Goal: Transaction & Acquisition: Book appointment/travel/reservation

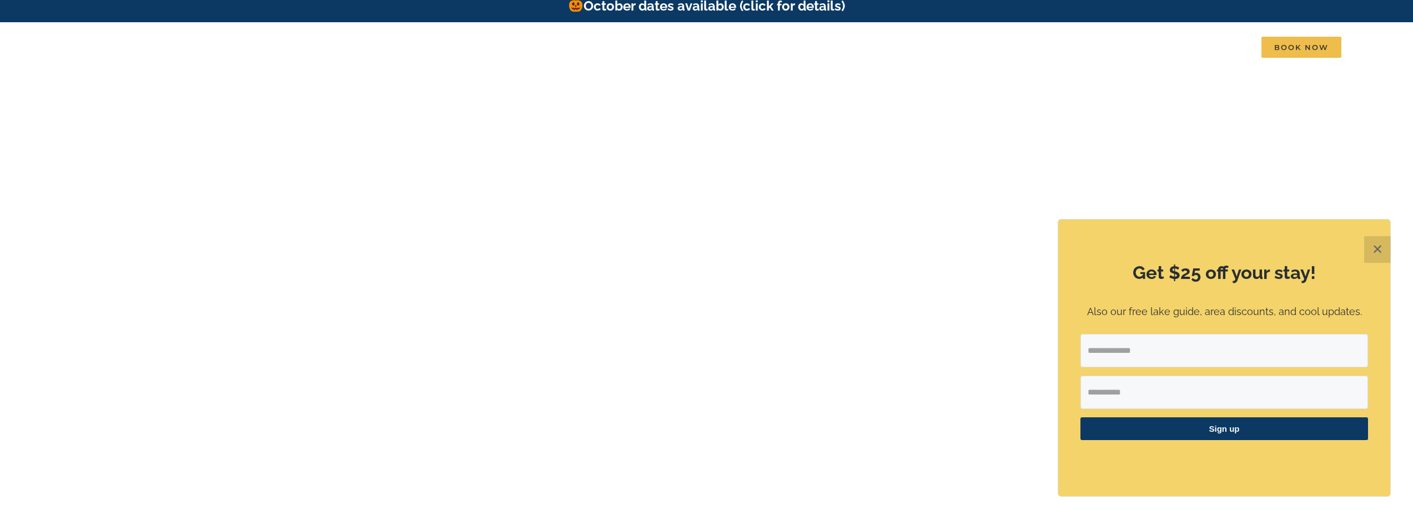
scroll to position [11, 0]
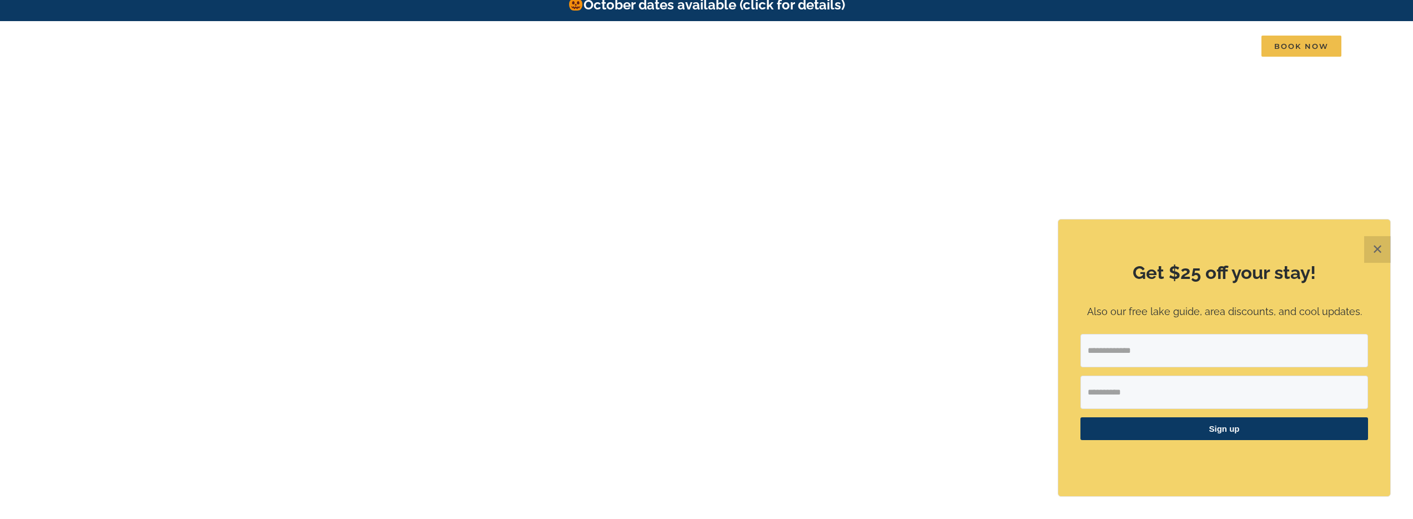
click at [1375, 248] on button "✕" at bounding box center [1378, 249] width 27 height 27
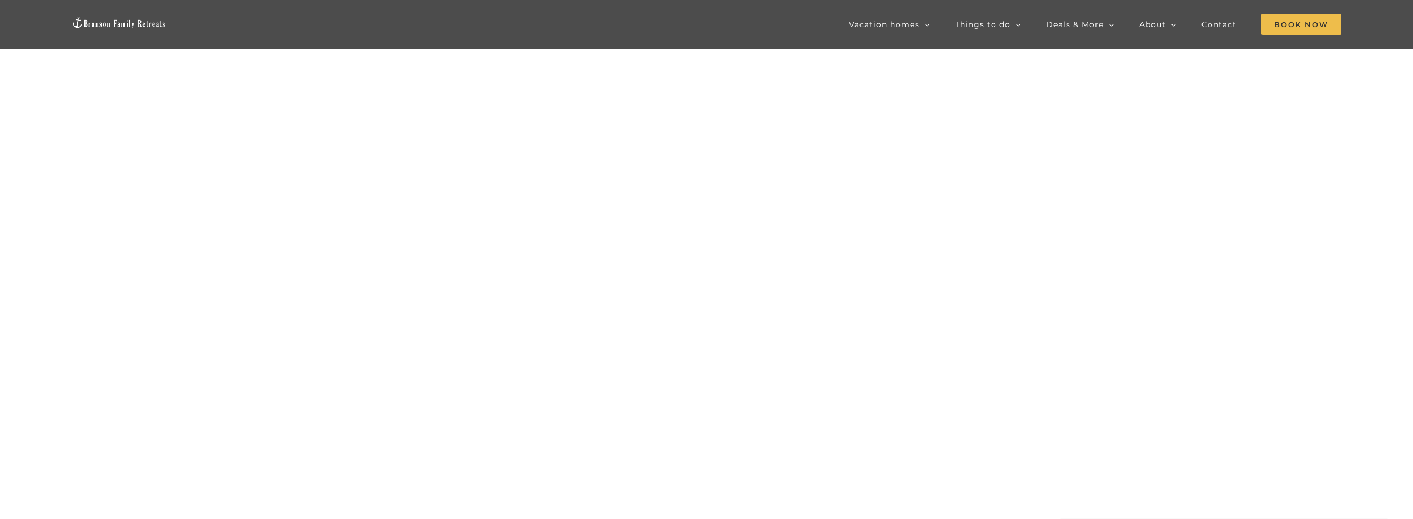
scroll to position [105, 0]
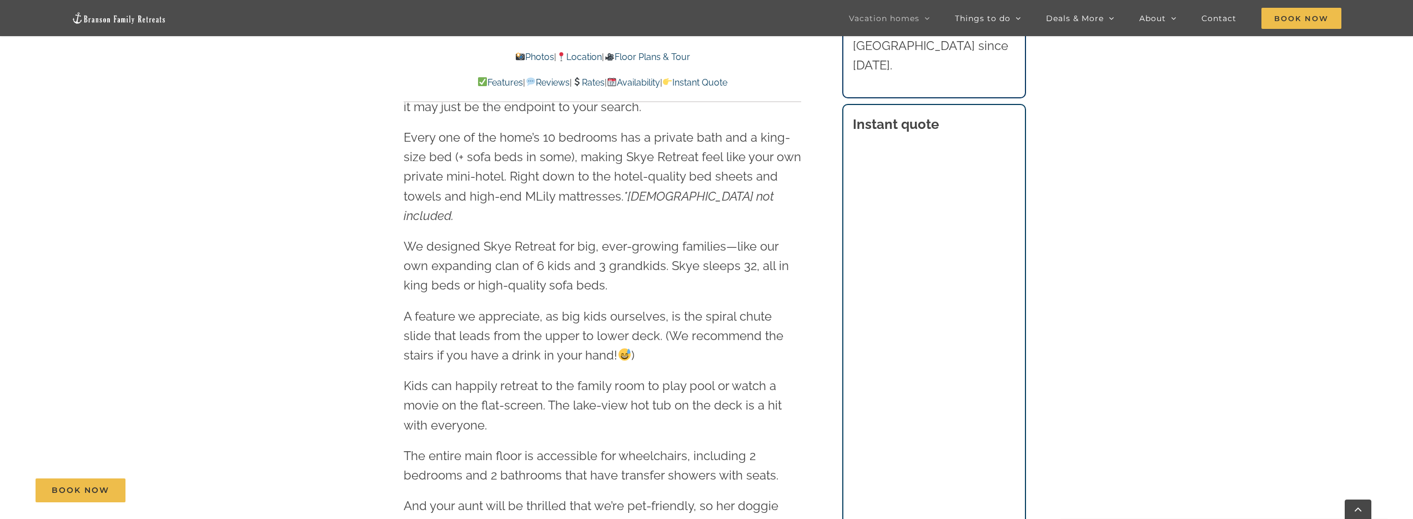
scroll to position [1443, 0]
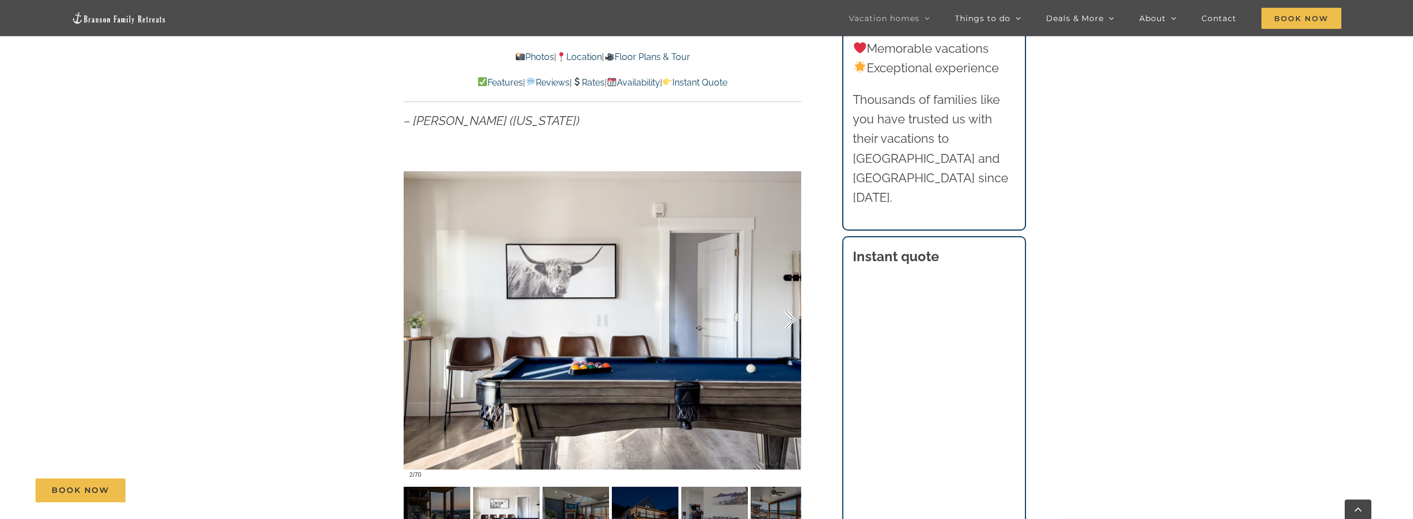
scroll to position [770, 0]
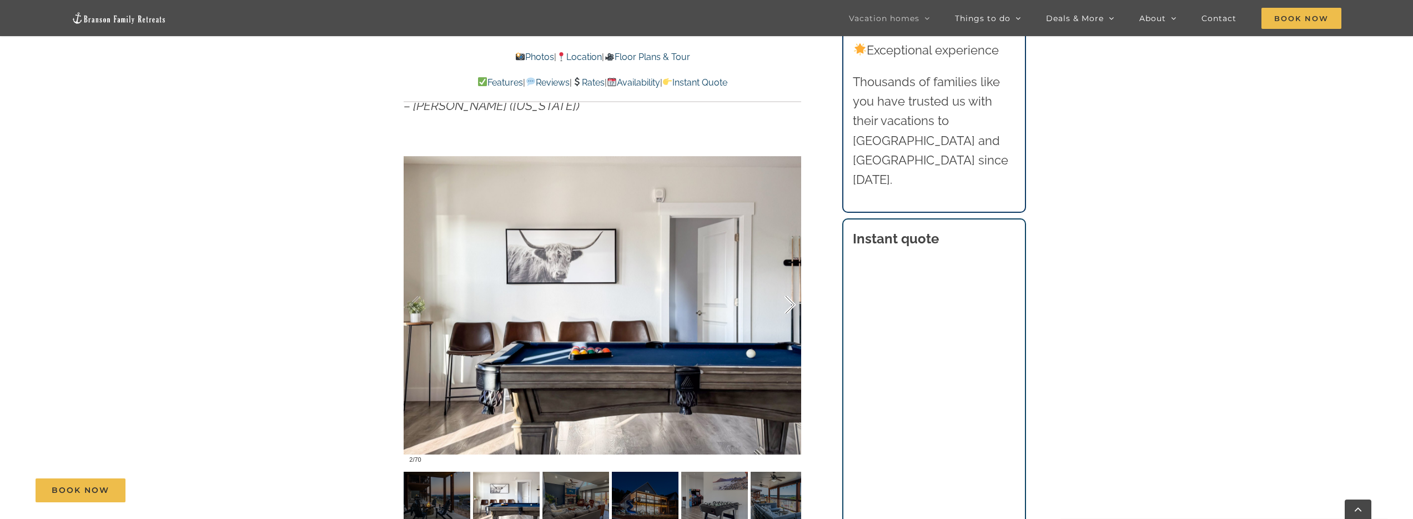
click at [791, 302] on div at bounding box center [778, 304] width 34 height 69
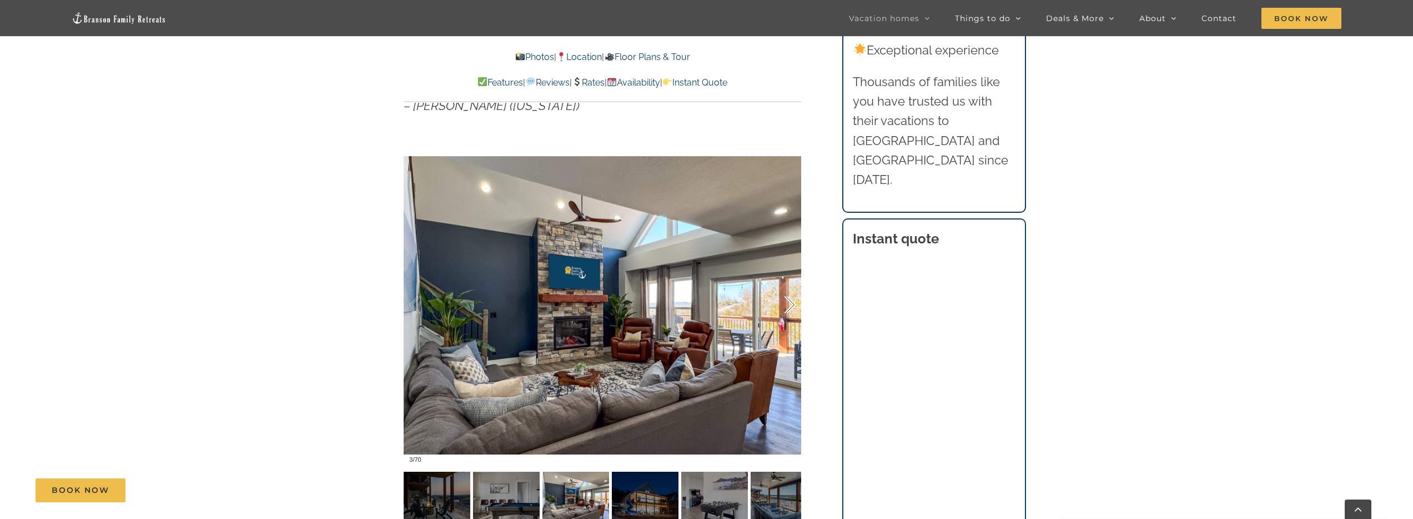
click at [791, 302] on div at bounding box center [778, 304] width 34 height 69
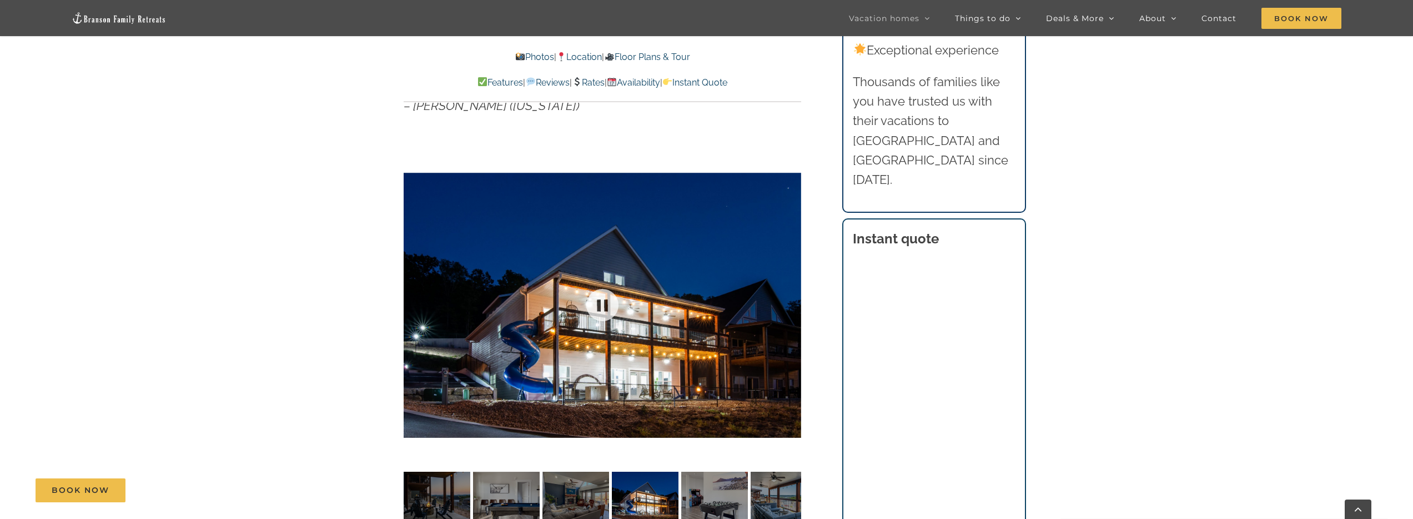
click at [791, 302] on div at bounding box center [603, 305] width 398 height 327
click at [791, 302] on div at bounding box center [778, 304] width 34 height 69
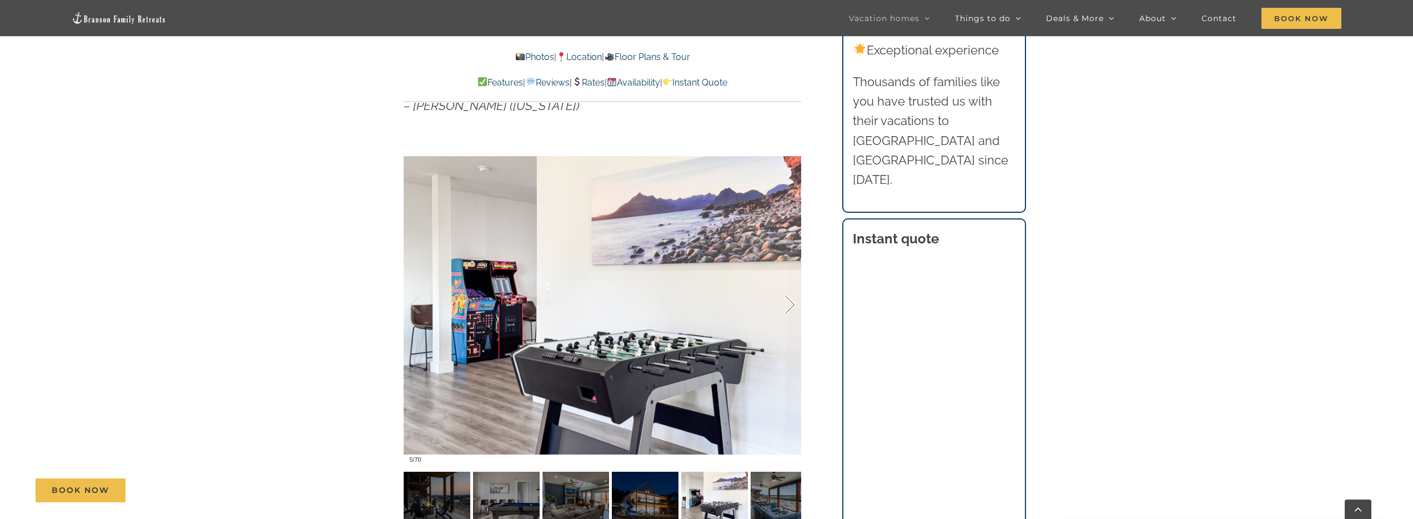
click at [791, 302] on div at bounding box center [778, 304] width 34 height 69
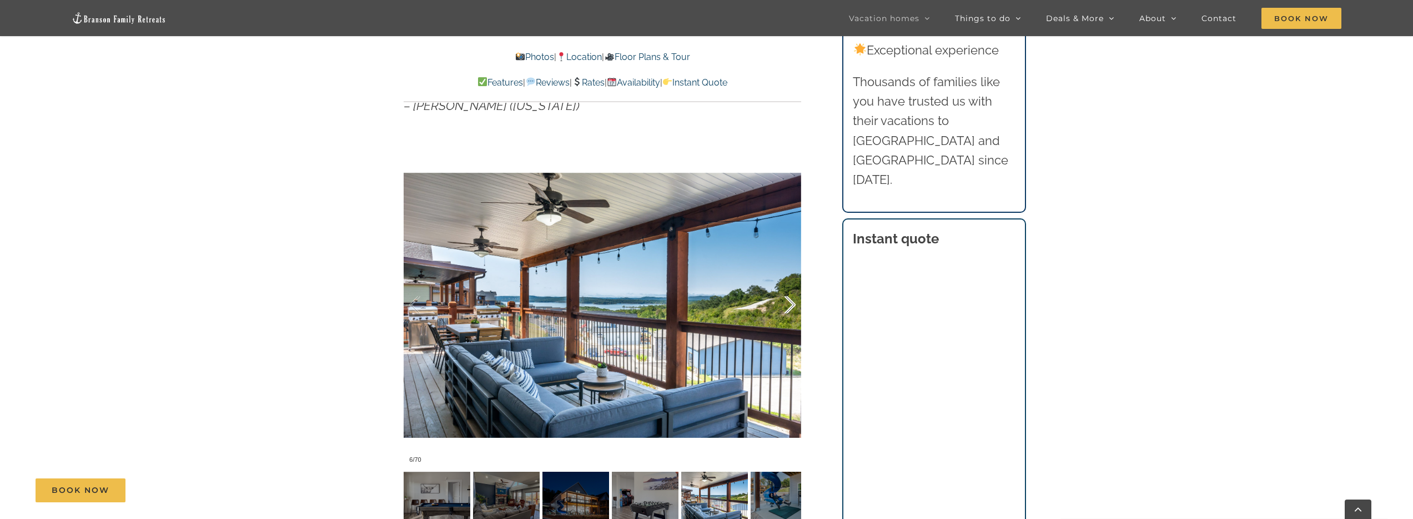
click at [791, 302] on div at bounding box center [778, 304] width 34 height 69
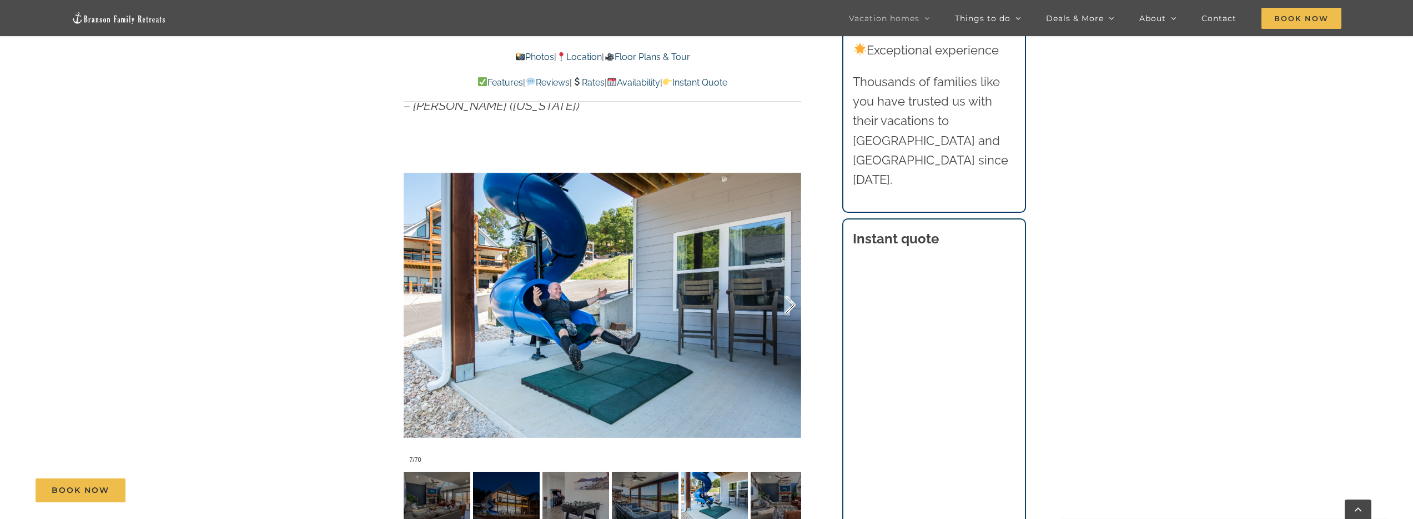
click at [791, 302] on div at bounding box center [778, 304] width 34 height 69
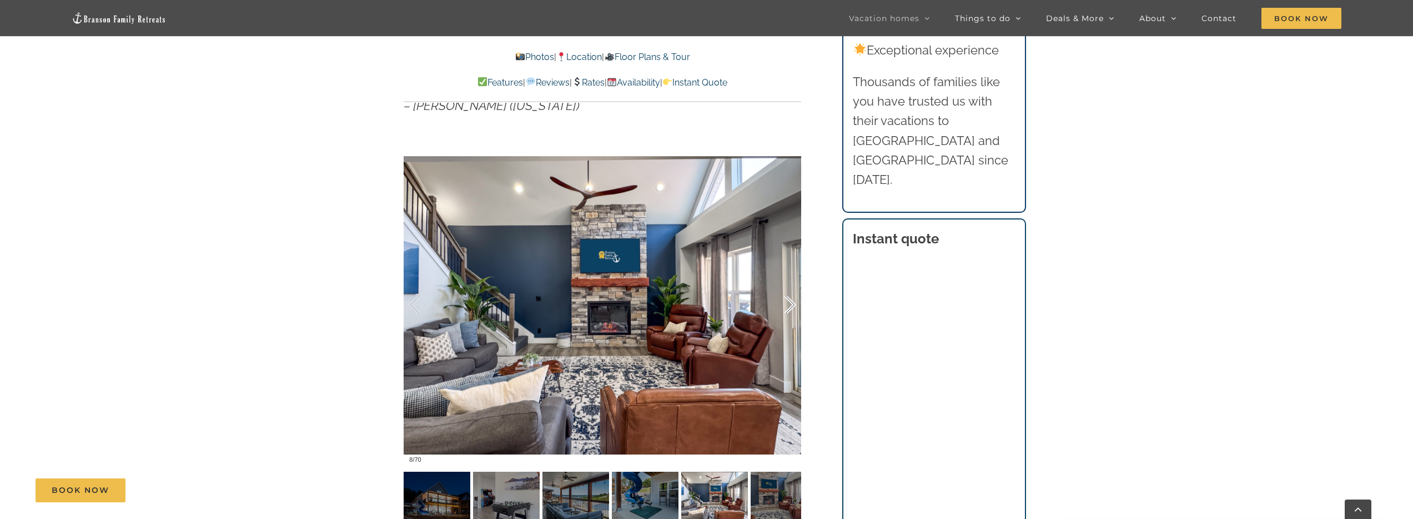
click at [791, 302] on div at bounding box center [778, 304] width 34 height 69
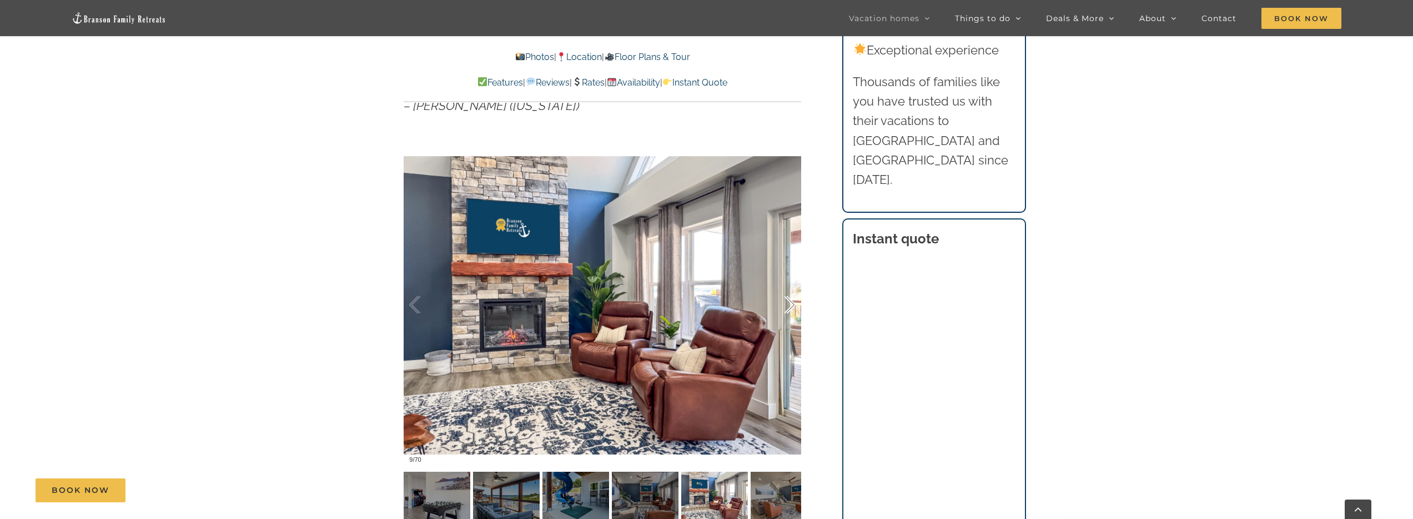
click at [791, 302] on div at bounding box center [778, 304] width 34 height 69
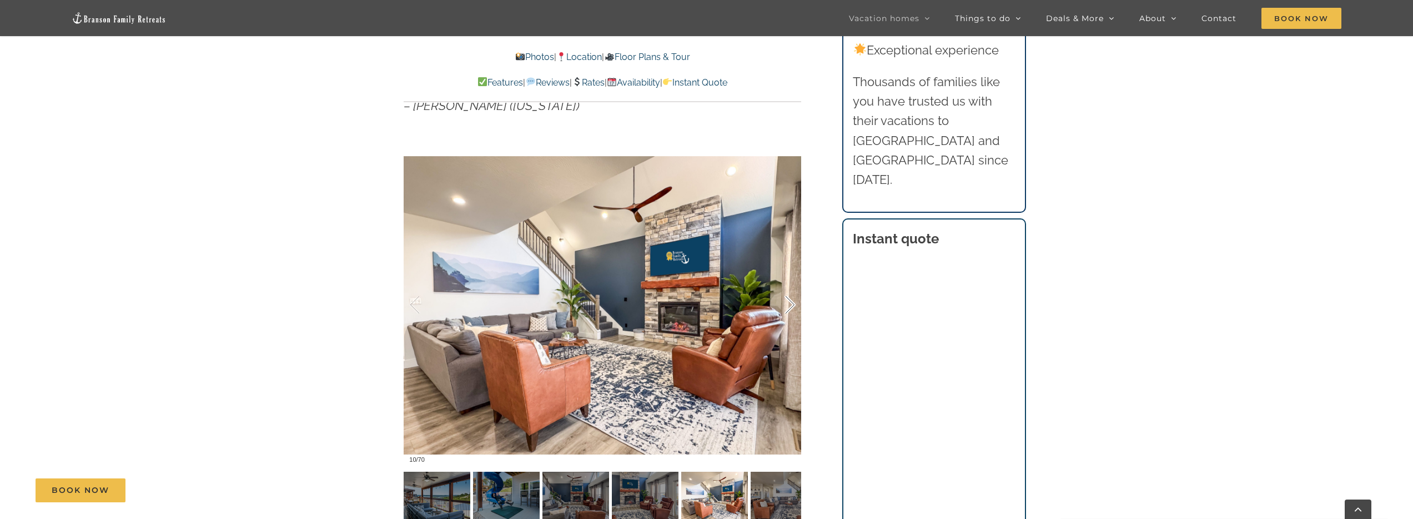
click at [791, 302] on div at bounding box center [778, 304] width 34 height 69
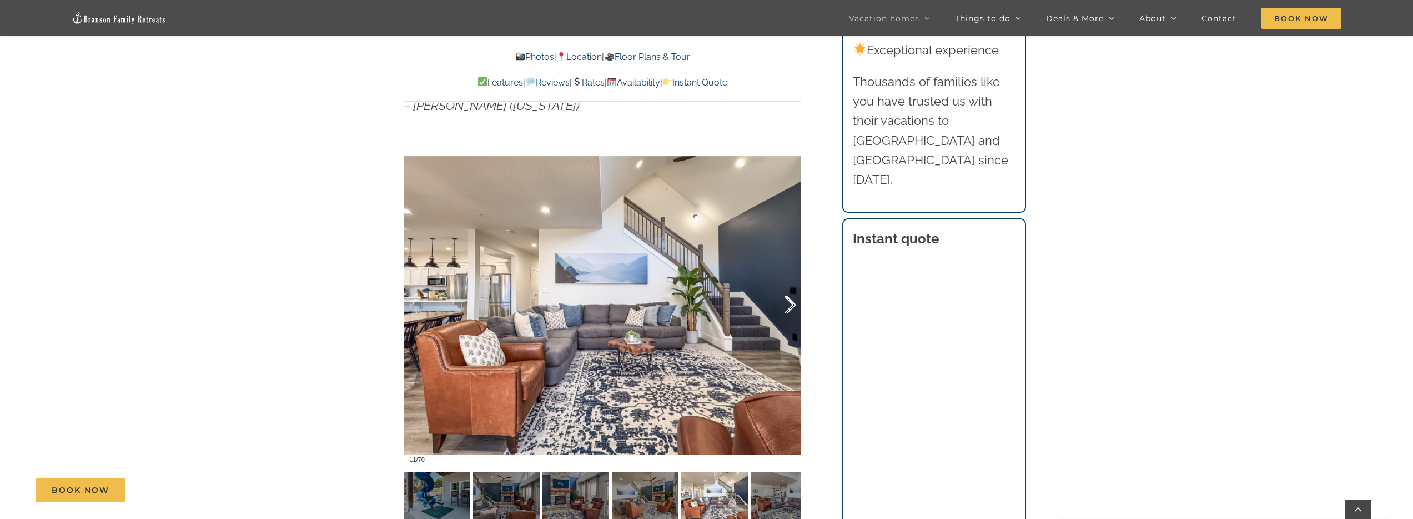
click at [791, 302] on div at bounding box center [778, 304] width 34 height 69
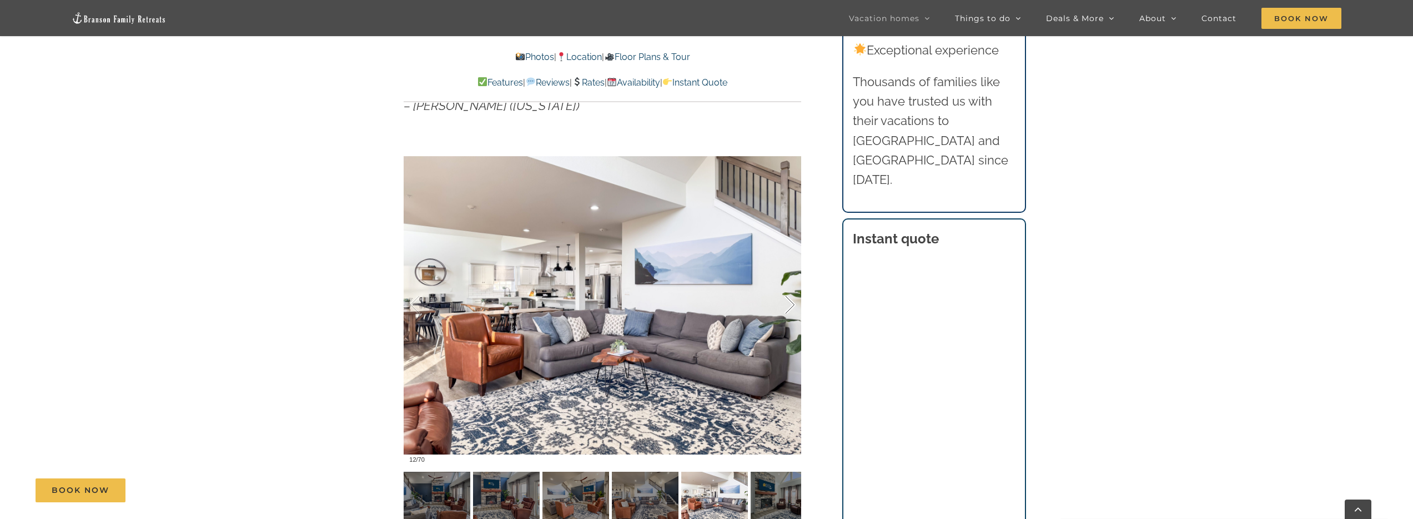
click at [795, 303] on div at bounding box center [778, 304] width 34 height 69
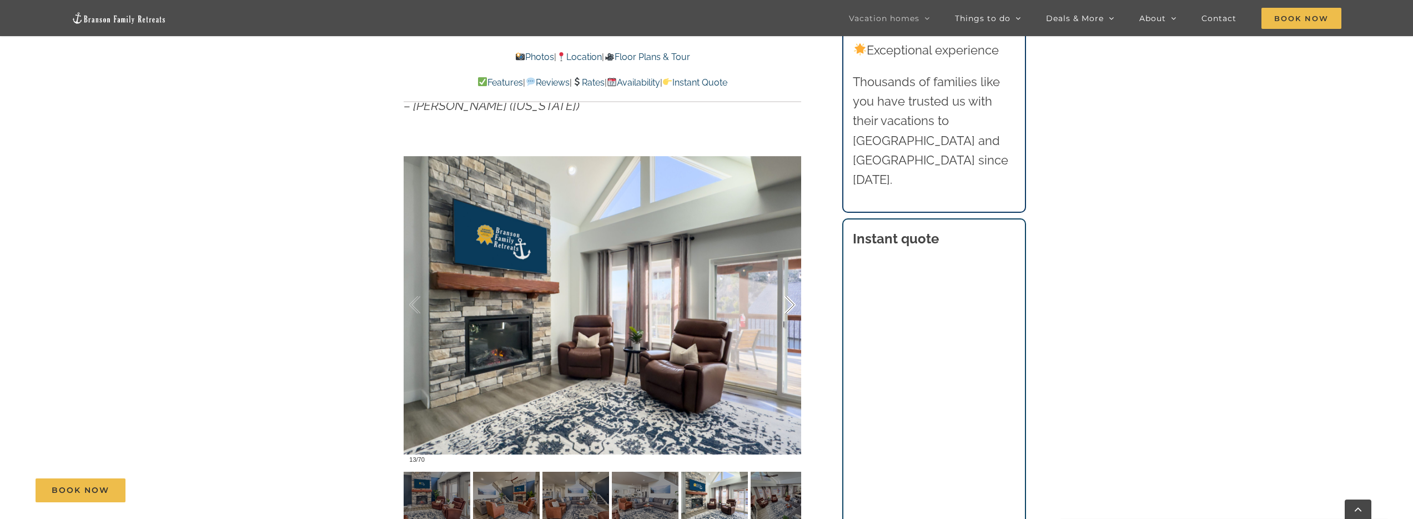
click at [795, 303] on div at bounding box center [778, 304] width 34 height 69
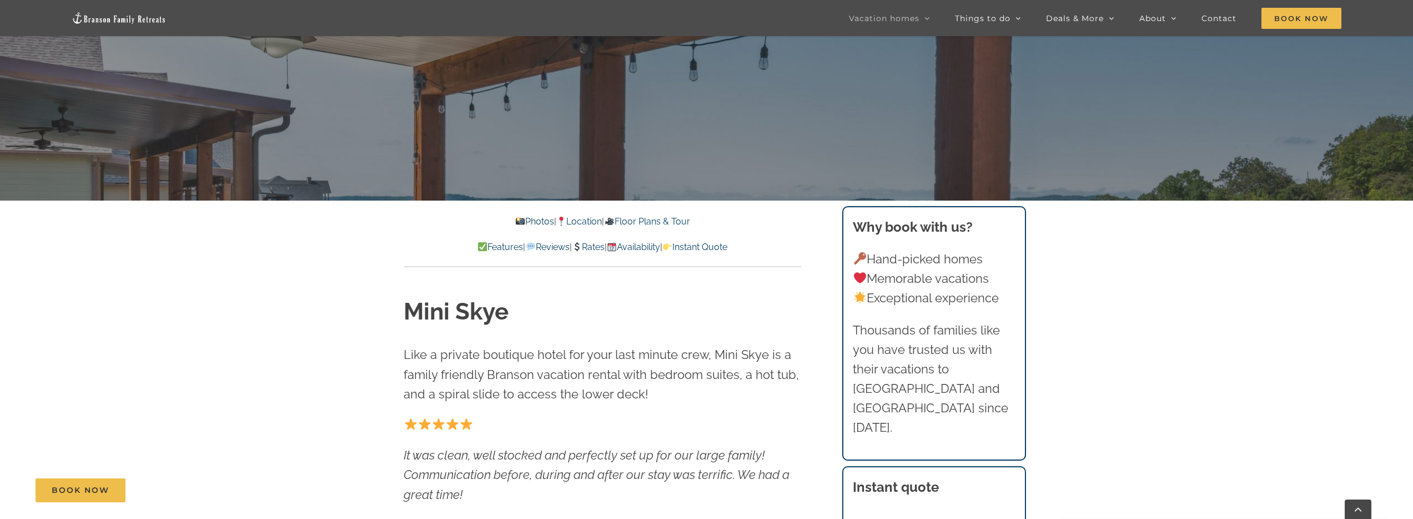
scroll to position [424, 0]
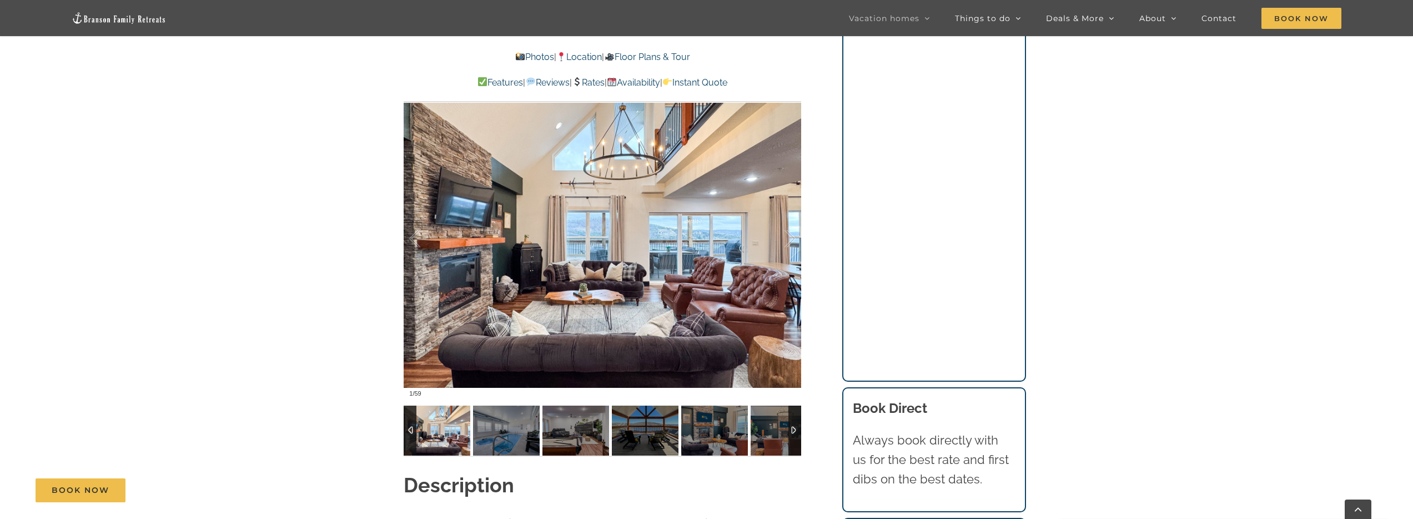
scroll to position [906, 0]
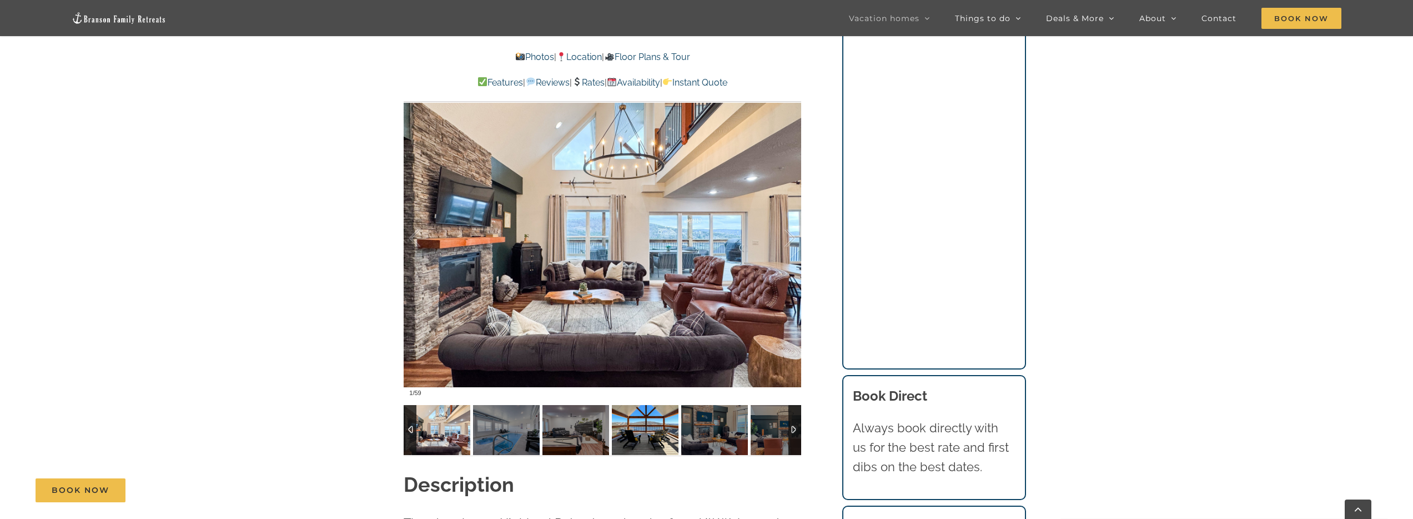
click at [639, 433] on img at bounding box center [645, 430] width 67 height 50
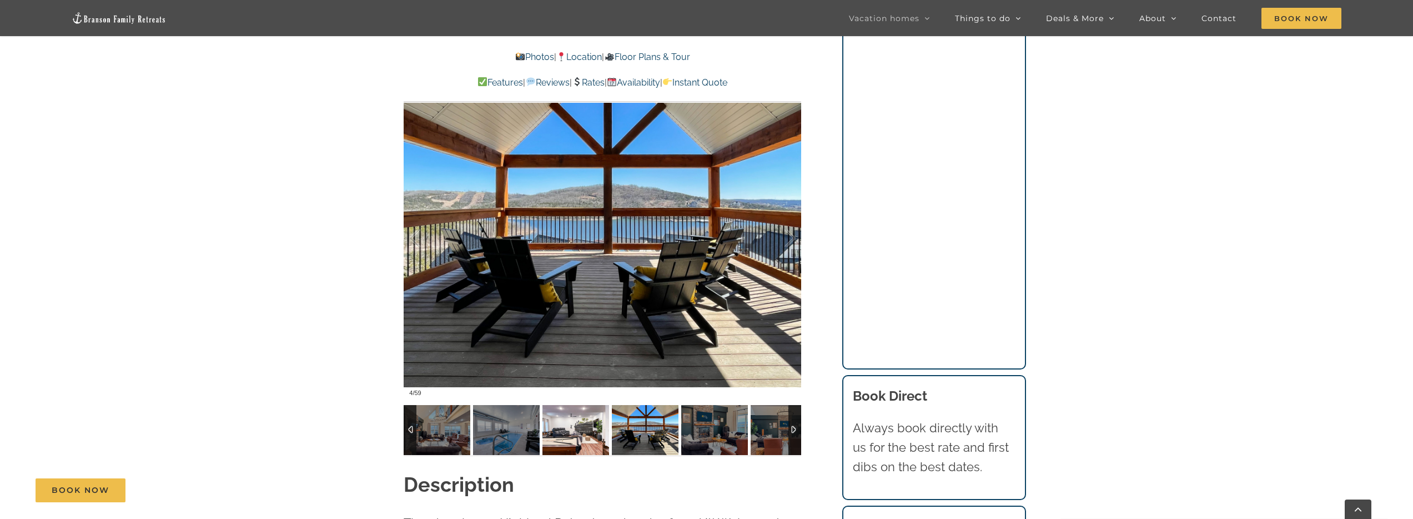
click at [581, 433] on img at bounding box center [576, 430] width 67 height 50
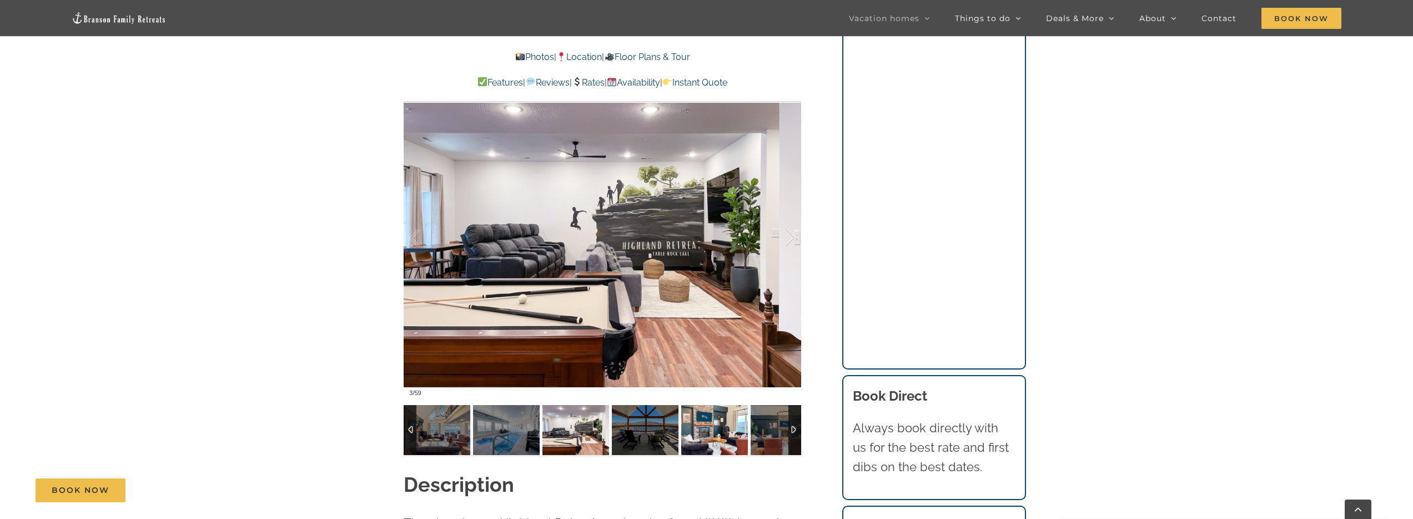
drag, startPoint x: 716, startPoint y: 443, endPoint x: 723, endPoint y: 444, distance: 7.4
click at [716, 443] on img at bounding box center [714, 430] width 67 height 50
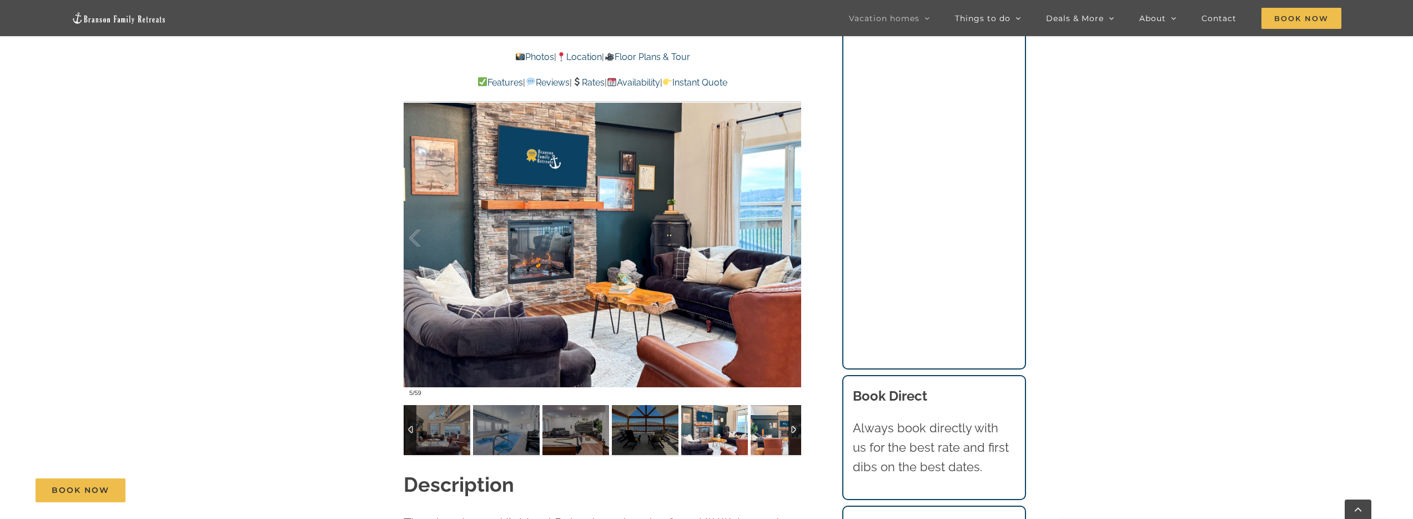
click at [765, 430] on img at bounding box center [784, 430] width 67 height 50
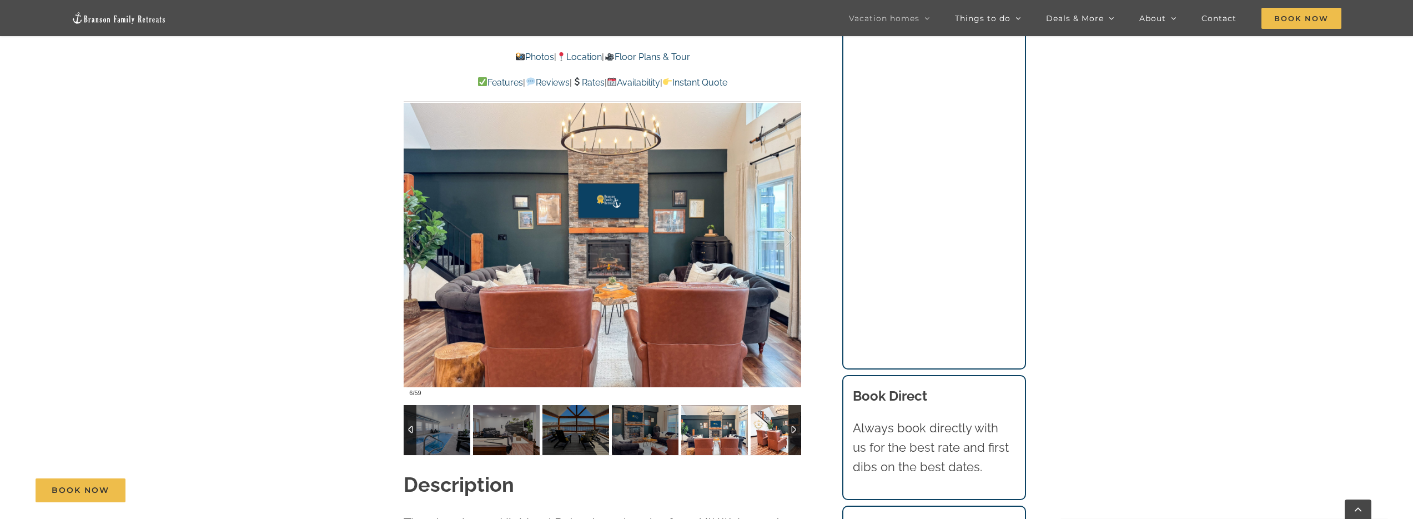
click at [770, 433] on img at bounding box center [784, 430] width 67 height 50
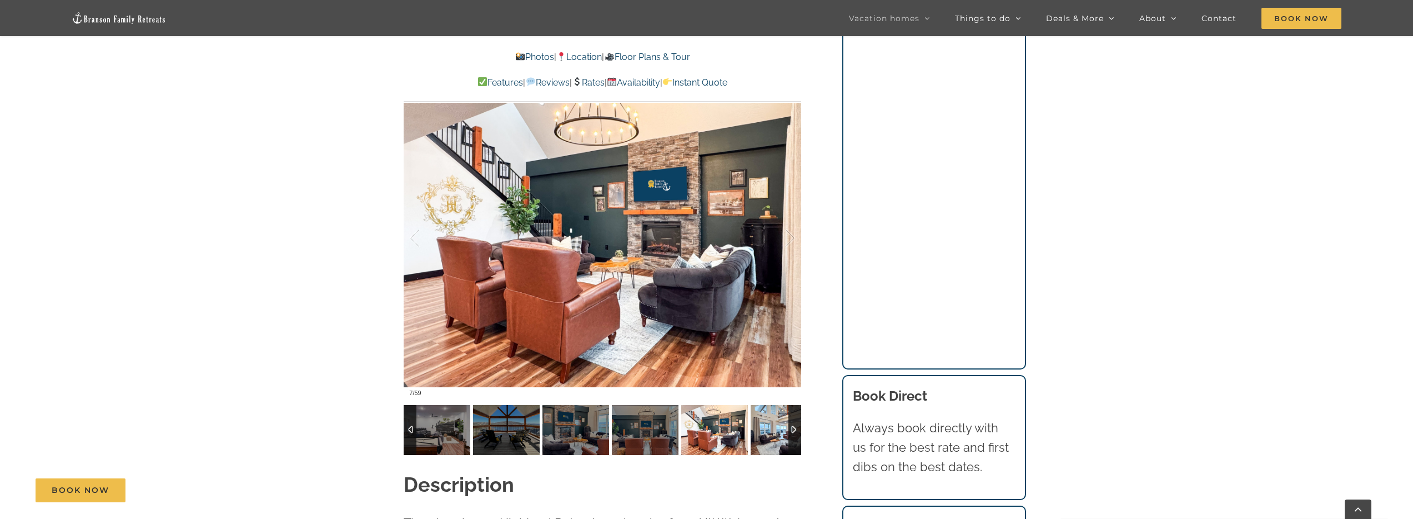
click at [769, 433] on img at bounding box center [784, 430] width 67 height 50
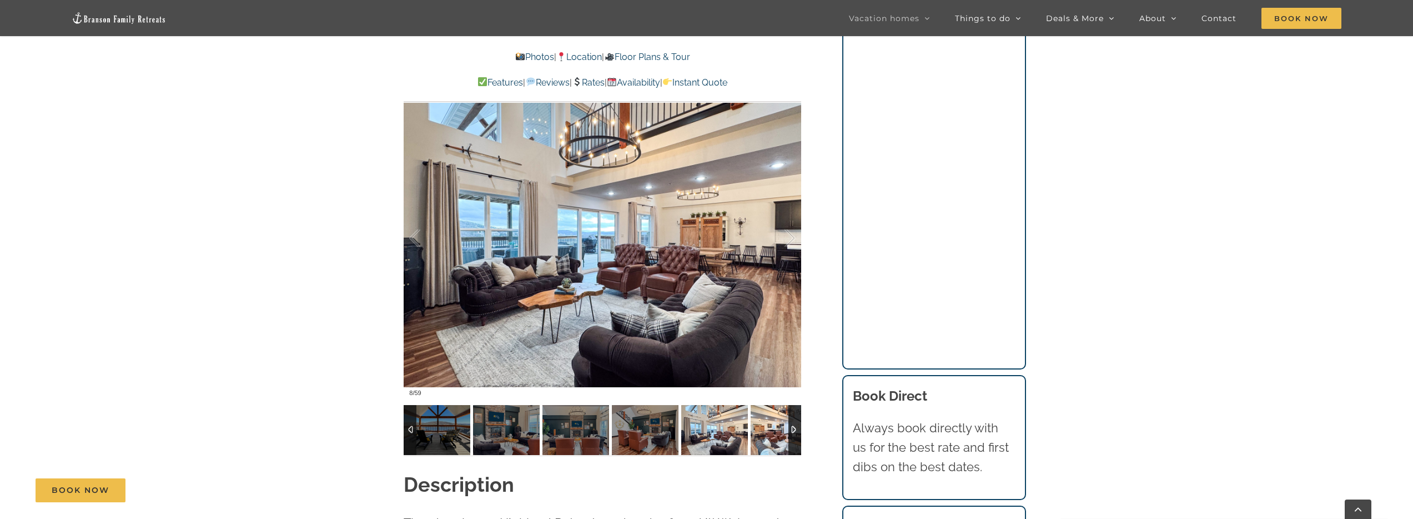
click at [770, 444] on img at bounding box center [784, 430] width 67 height 50
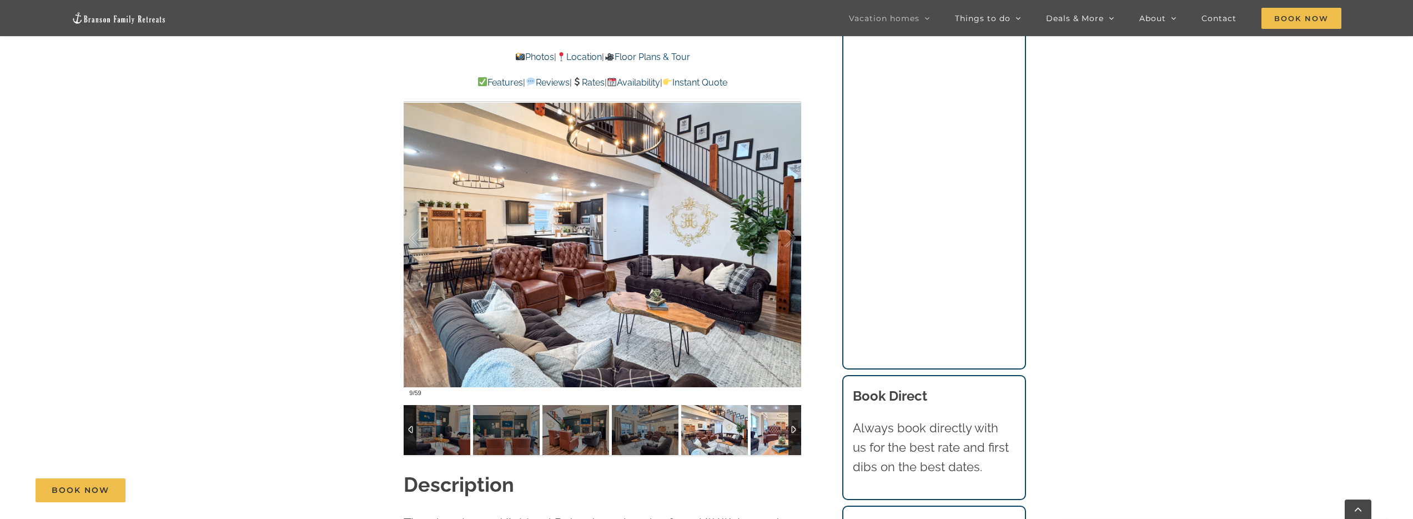
click at [770, 443] on img at bounding box center [784, 430] width 67 height 50
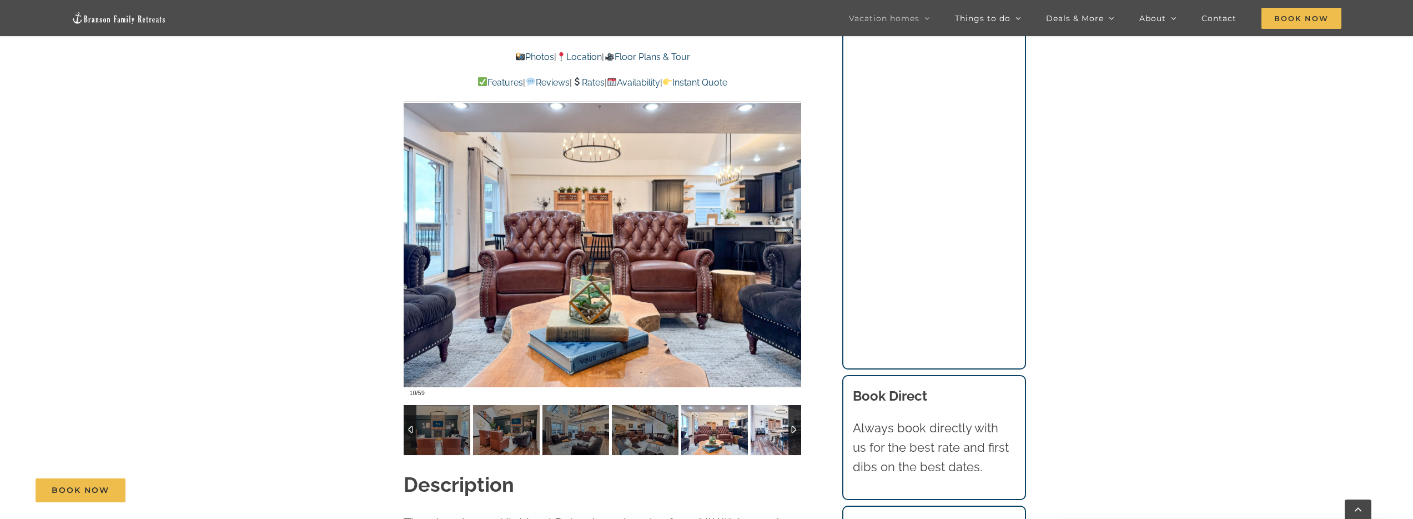
click at [769, 437] on img at bounding box center [784, 430] width 67 height 50
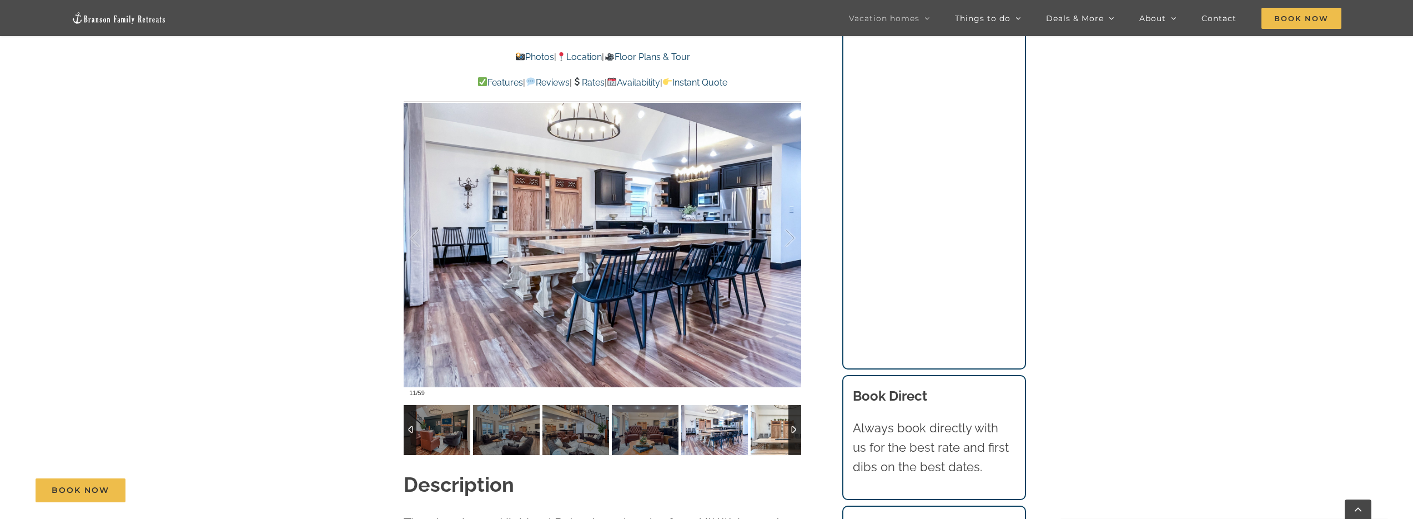
click at [765, 434] on img at bounding box center [784, 430] width 67 height 50
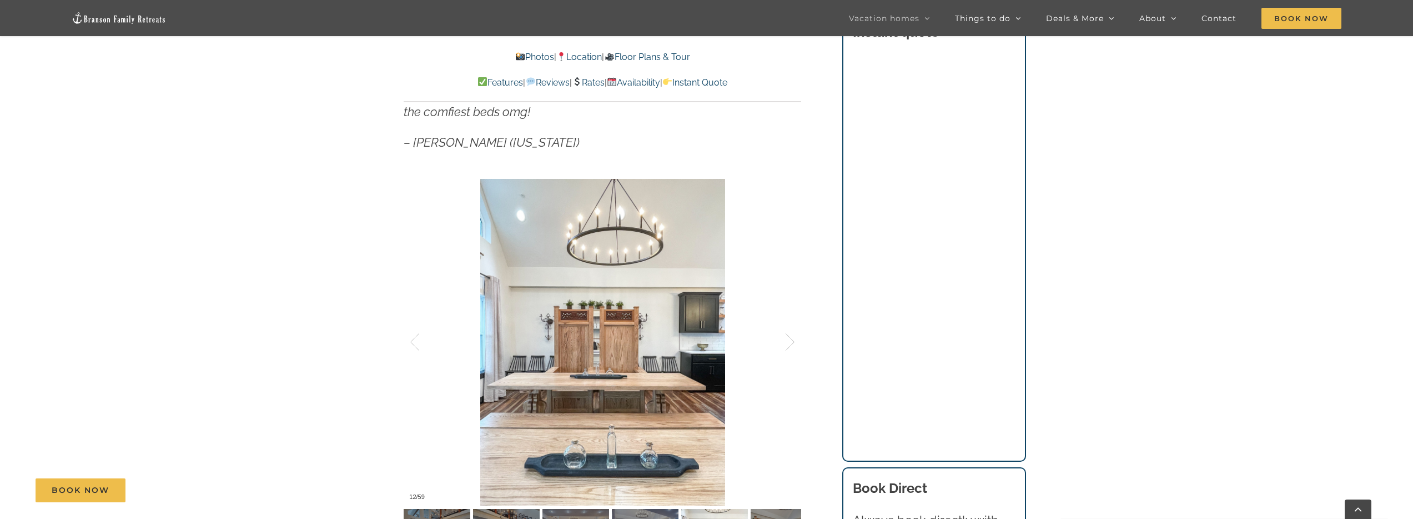
scroll to position [788, 0]
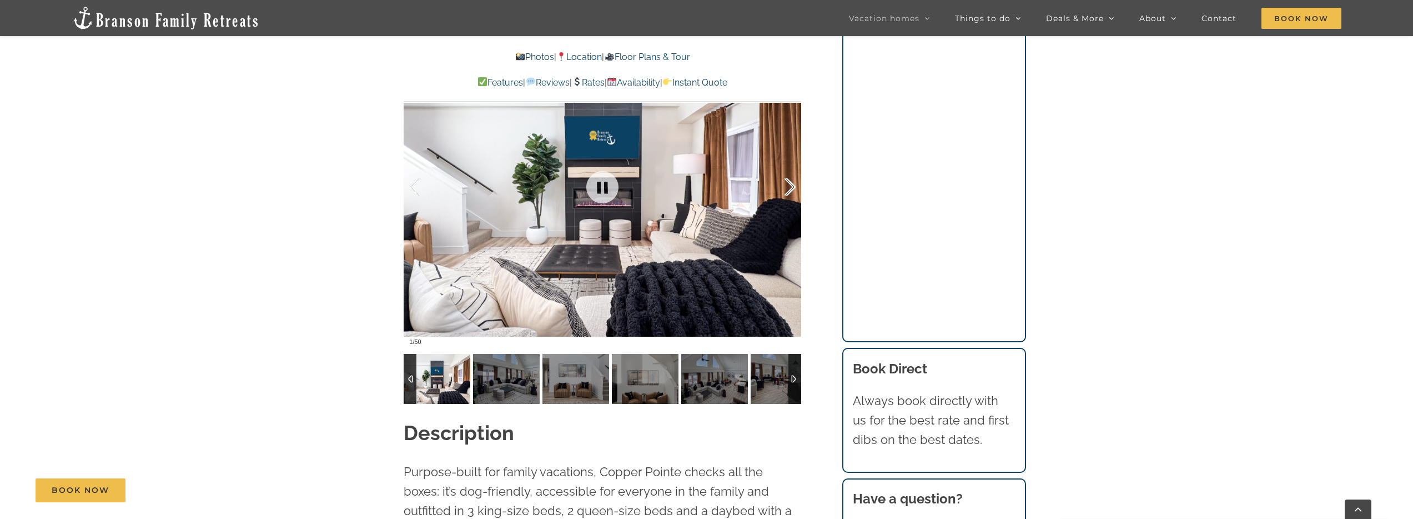
scroll to position [941, 0]
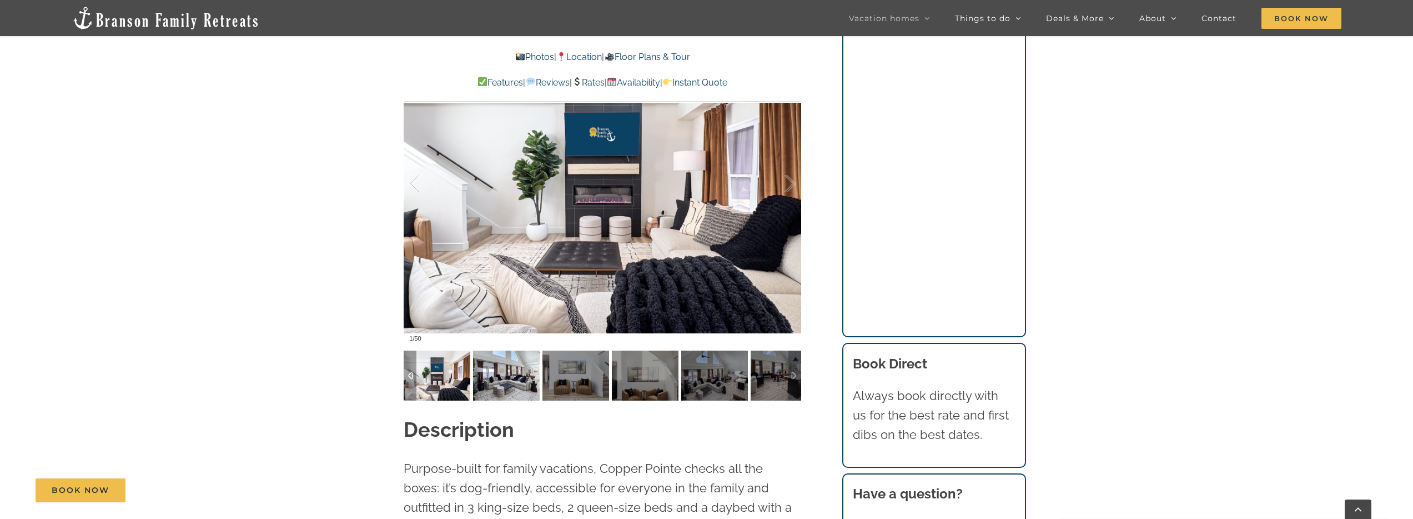
click at [504, 386] on img at bounding box center [506, 375] width 67 height 50
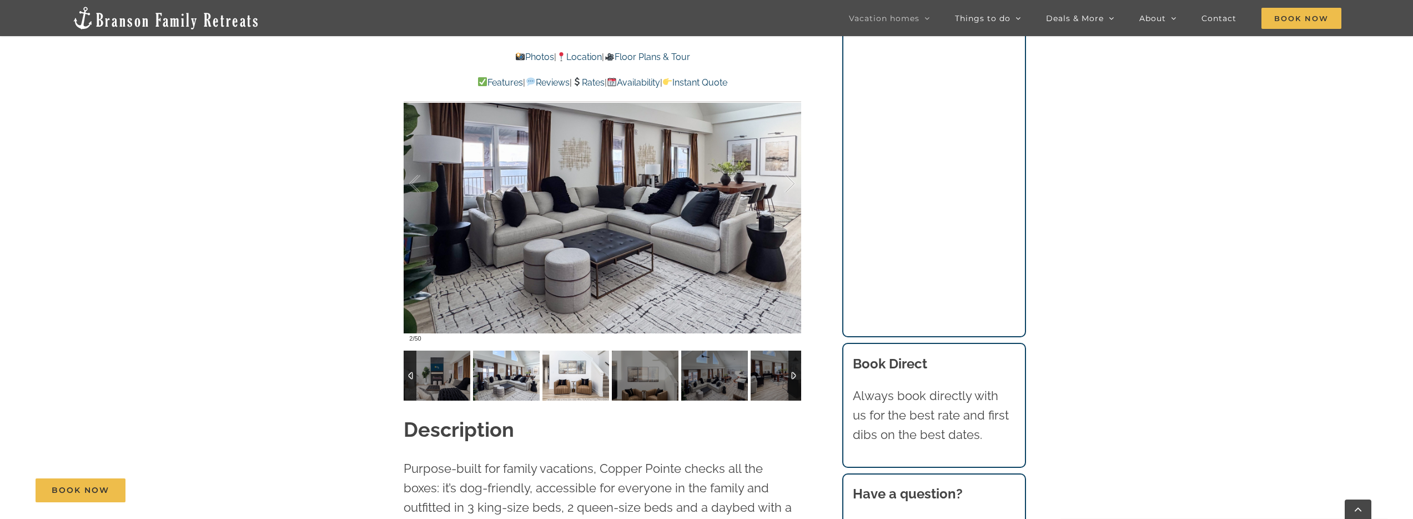
click at [575, 372] on img at bounding box center [576, 375] width 67 height 50
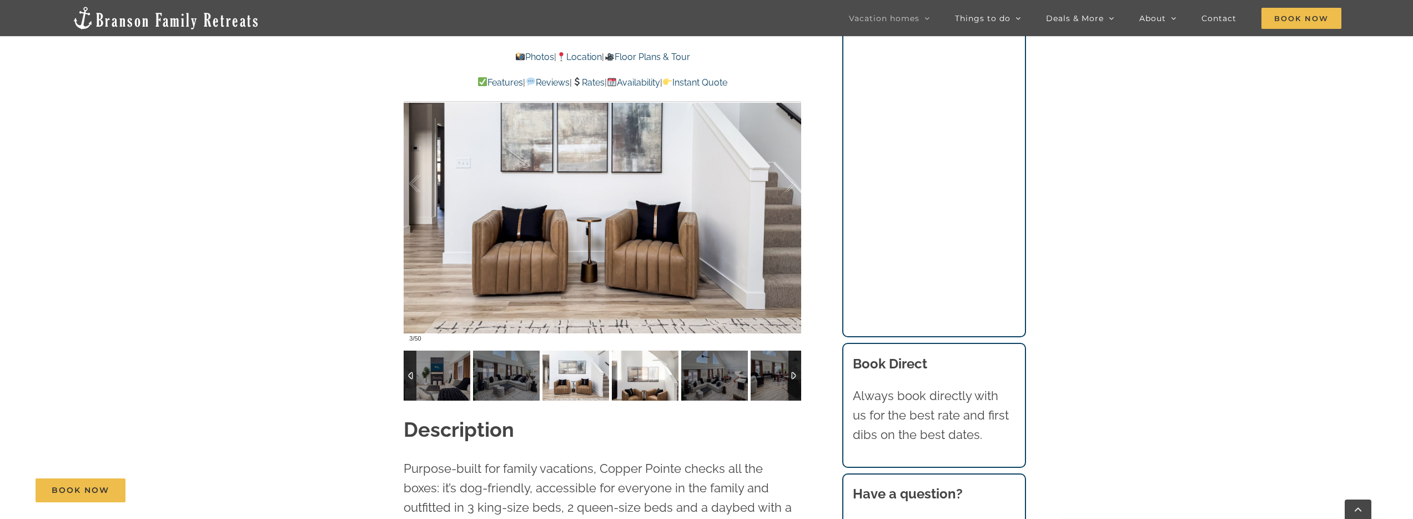
click at [644, 373] on img at bounding box center [645, 375] width 67 height 50
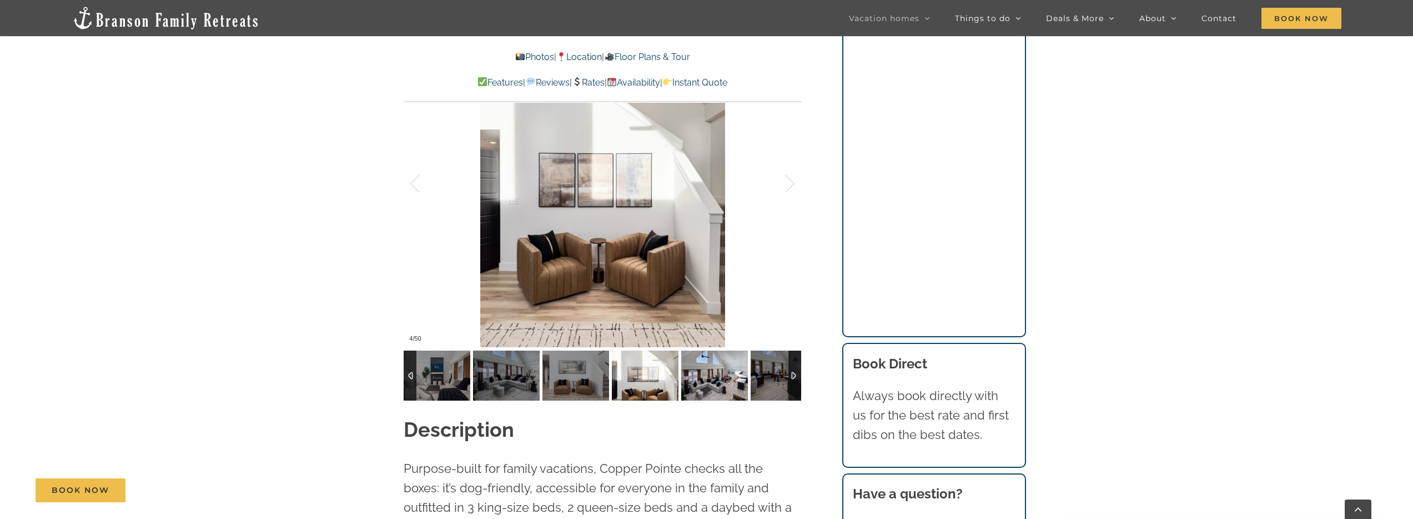
click at [688, 374] on img at bounding box center [714, 375] width 67 height 50
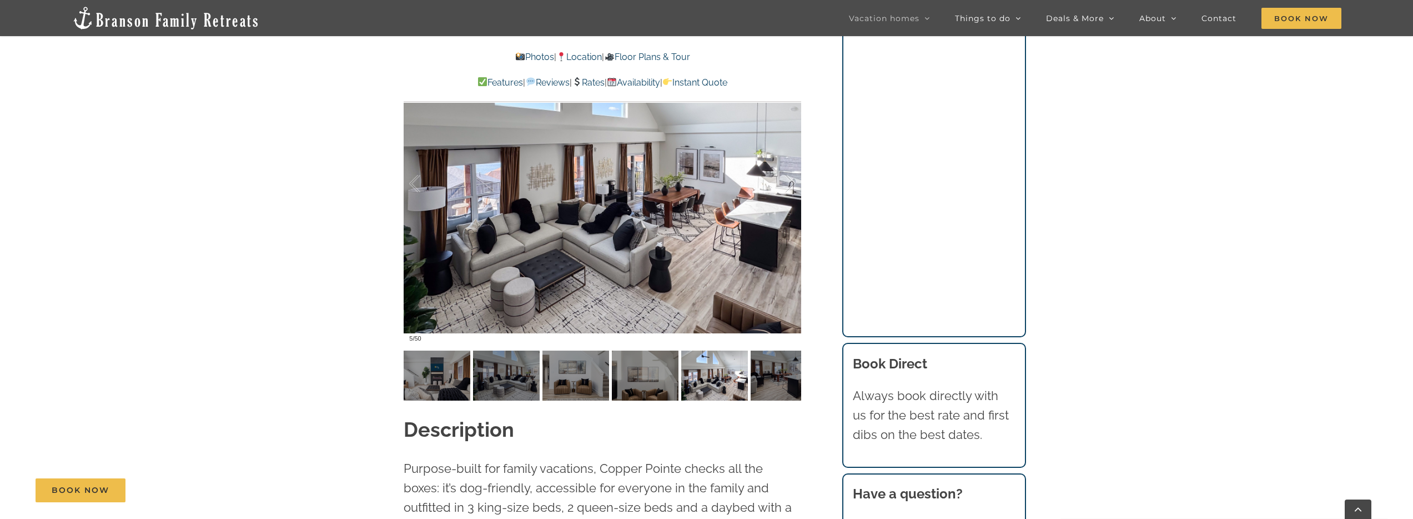
scroll to position [653, 0]
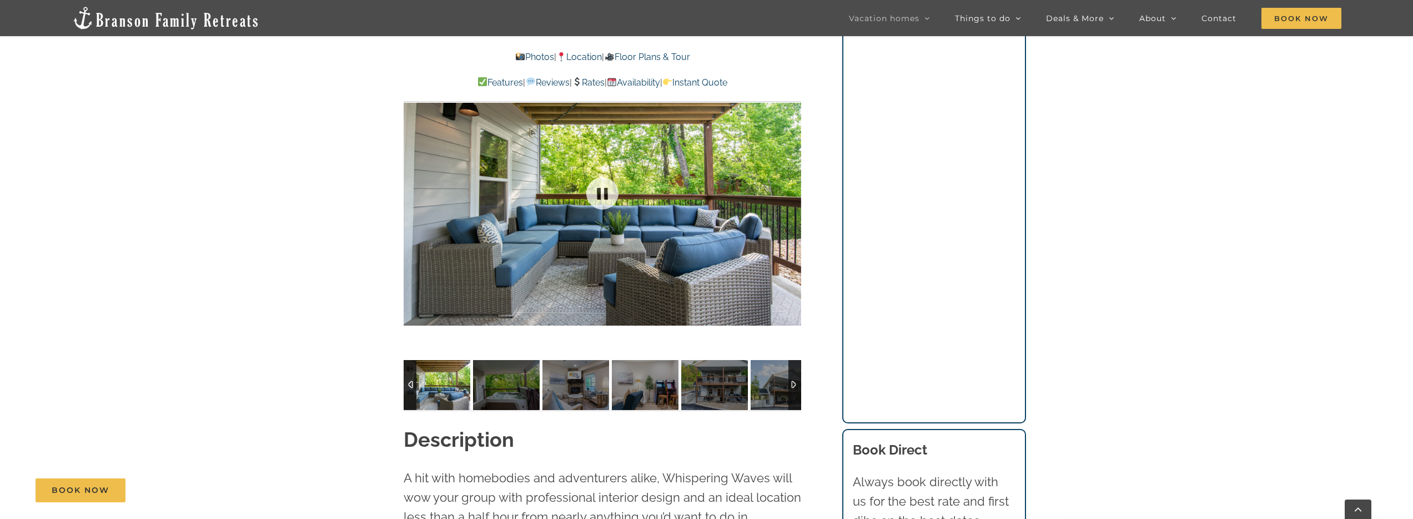
scroll to position [954, 0]
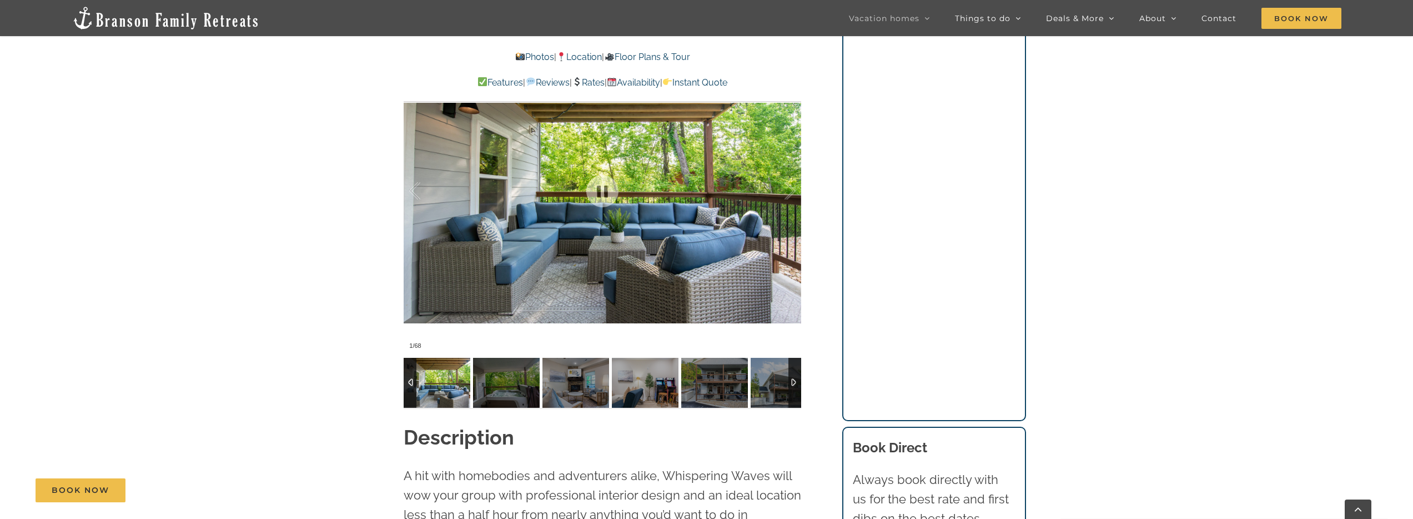
click at [593, 383] on img at bounding box center [576, 383] width 67 height 50
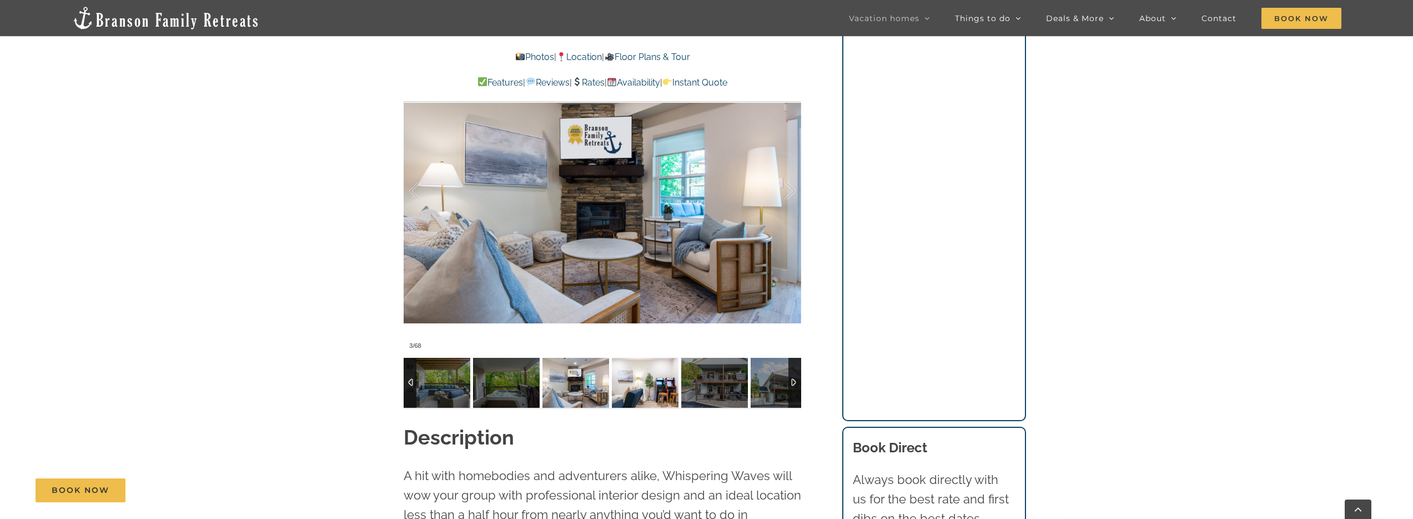
click at [626, 386] on img at bounding box center [645, 383] width 67 height 50
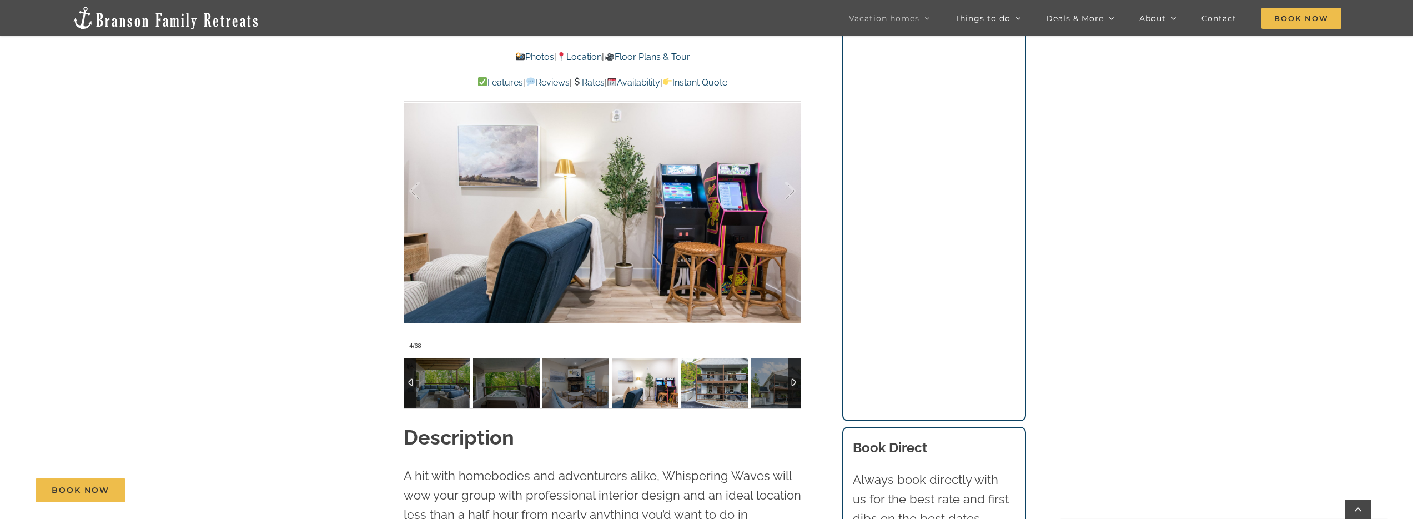
click at [714, 392] on img at bounding box center [714, 383] width 67 height 50
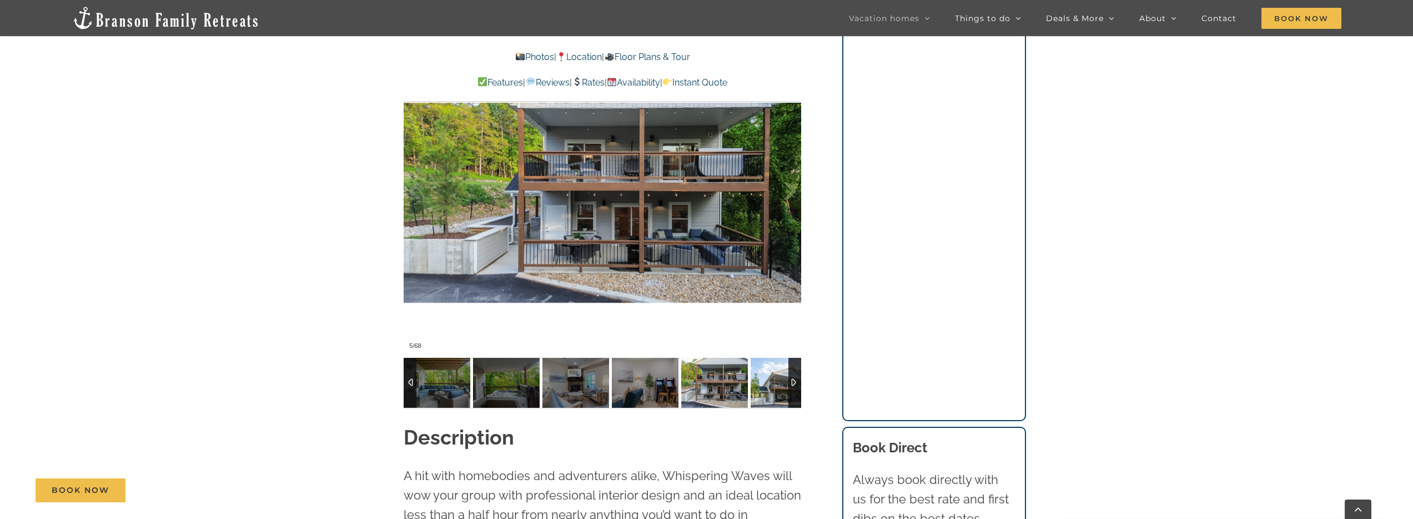
click at [765, 387] on img at bounding box center [784, 383] width 67 height 50
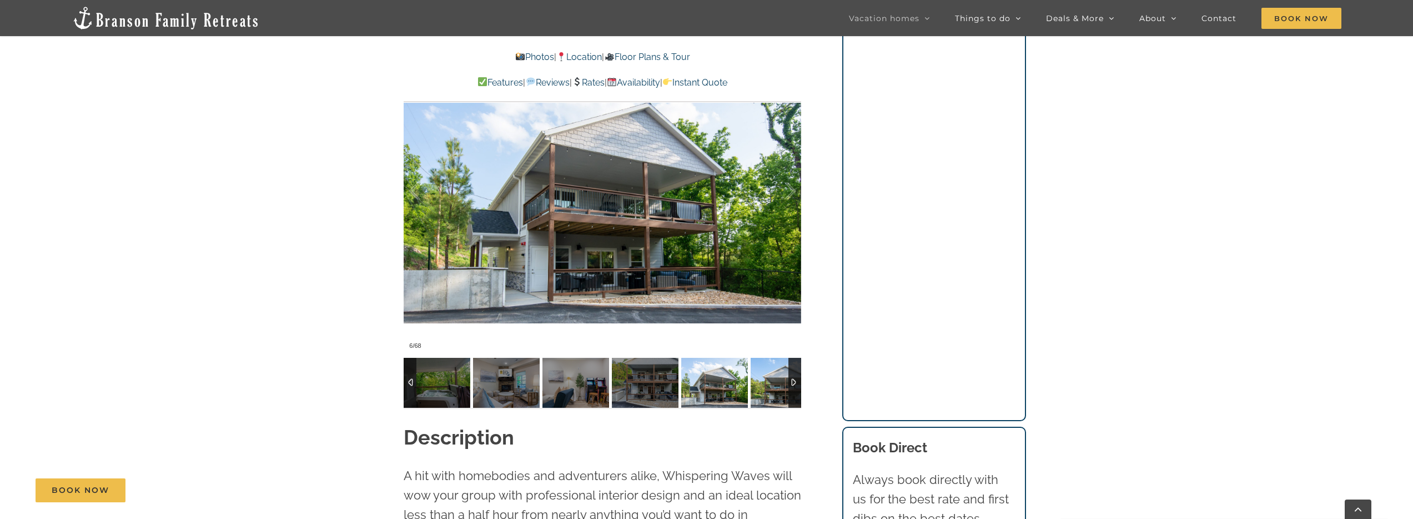
click at [778, 390] on img at bounding box center [784, 383] width 67 height 50
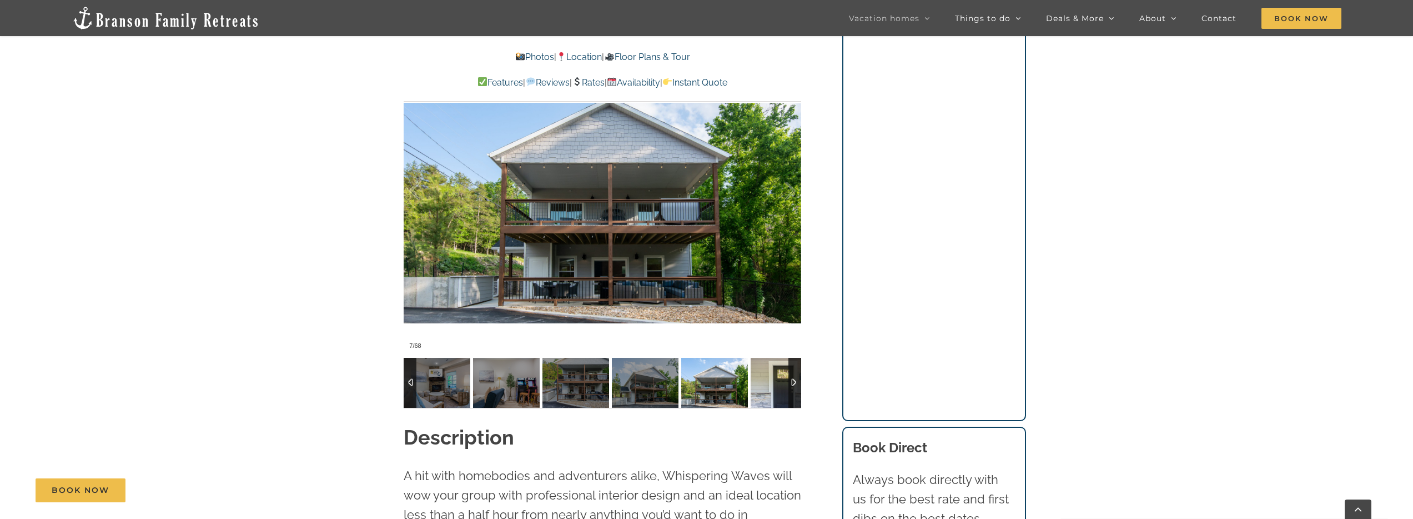
click at [772, 389] on img at bounding box center [784, 383] width 67 height 50
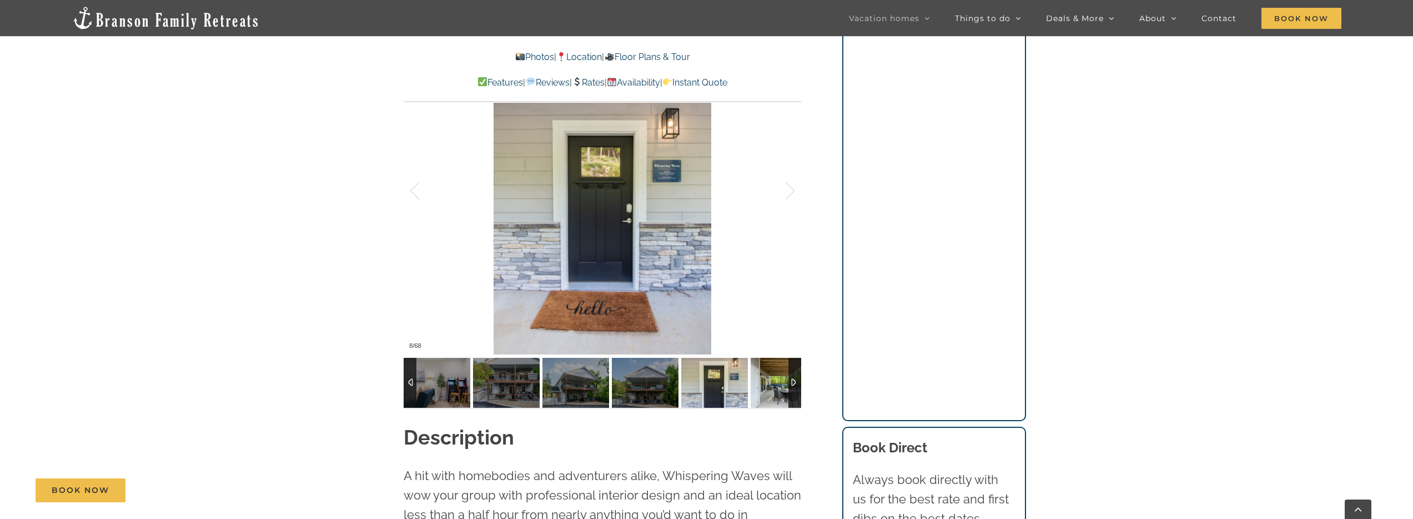
click at [770, 389] on img at bounding box center [784, 383] width 67 height 50
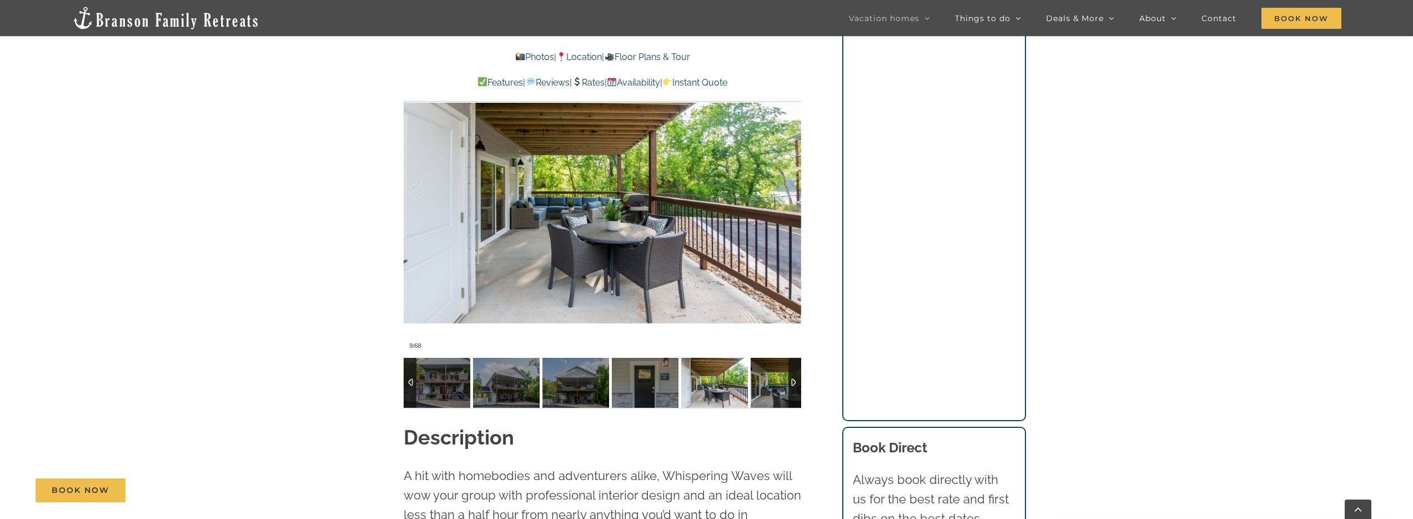
click at [756, 387] on img at bounding box center [784, 383] width 67 height 50
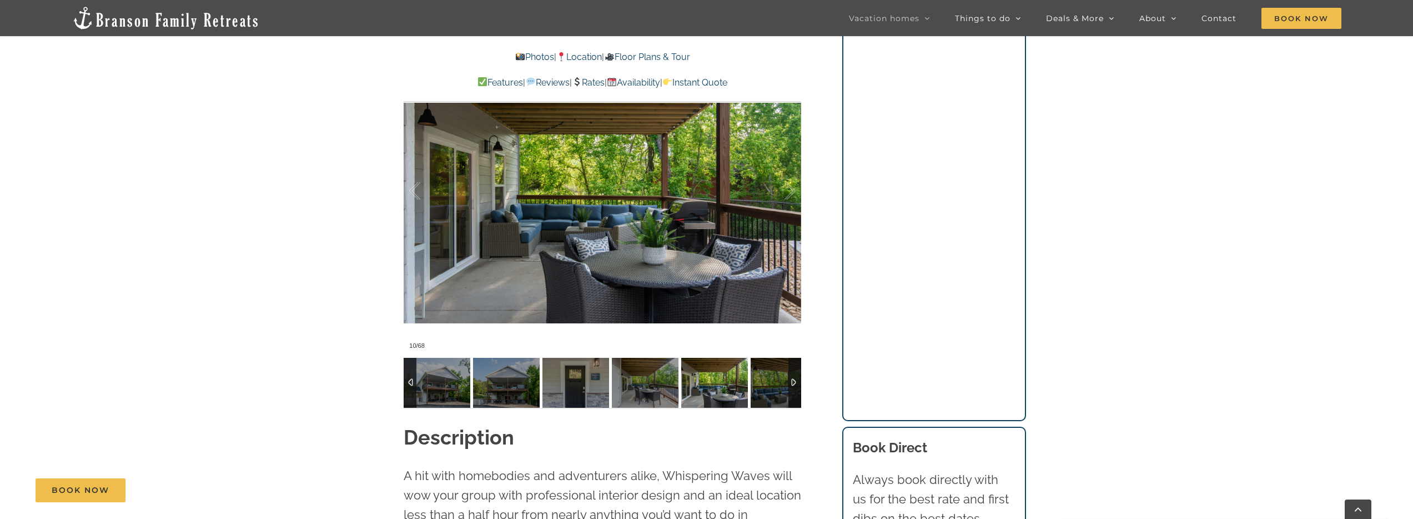
drag, startPoint x: 726, startPoint y: 384, endPoint x: 733, endPoint y: 385, distance: 6.7
click at [726, 384] on img at bounding box center [714, 383] width 67 height 50
click at [765, 385] on img at bounding box center [784, 383] width 67 height 50
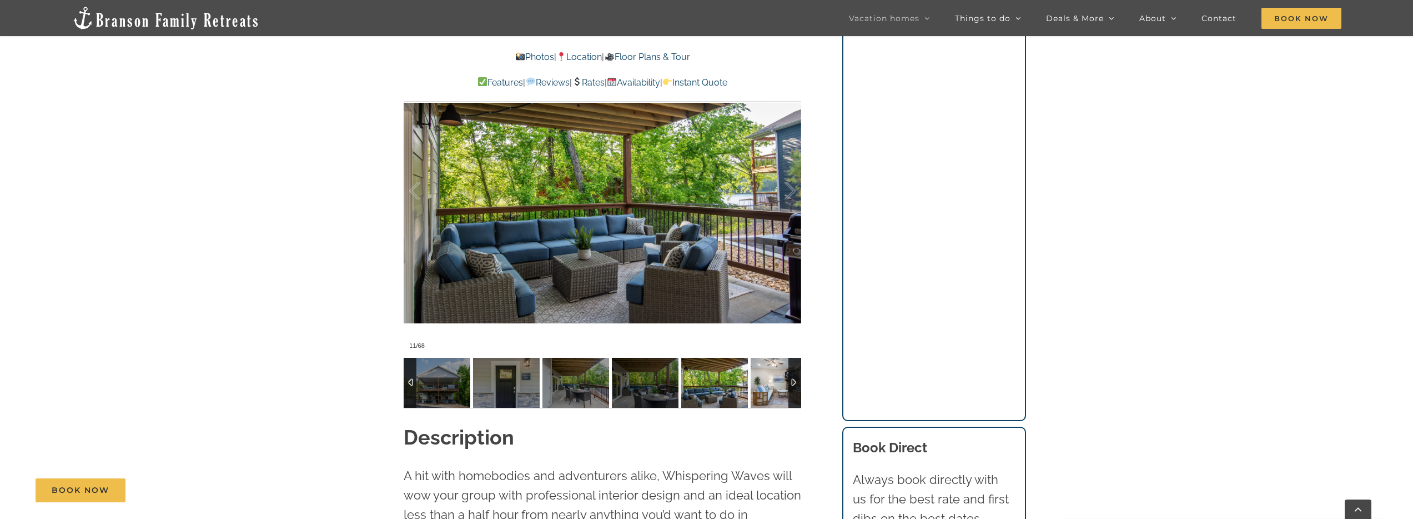
click at [766, 385] on img at bounding box center [784, 383] width 67 height 50
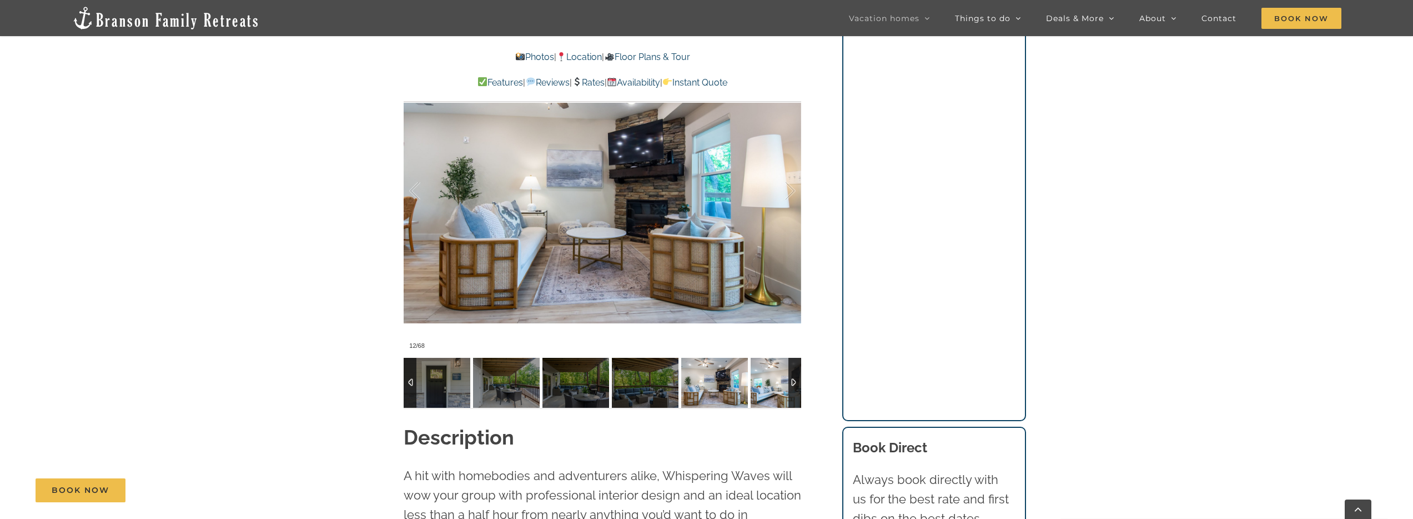
click at [766, 385] on img at bounding box center [784, 383] width 67 height 50
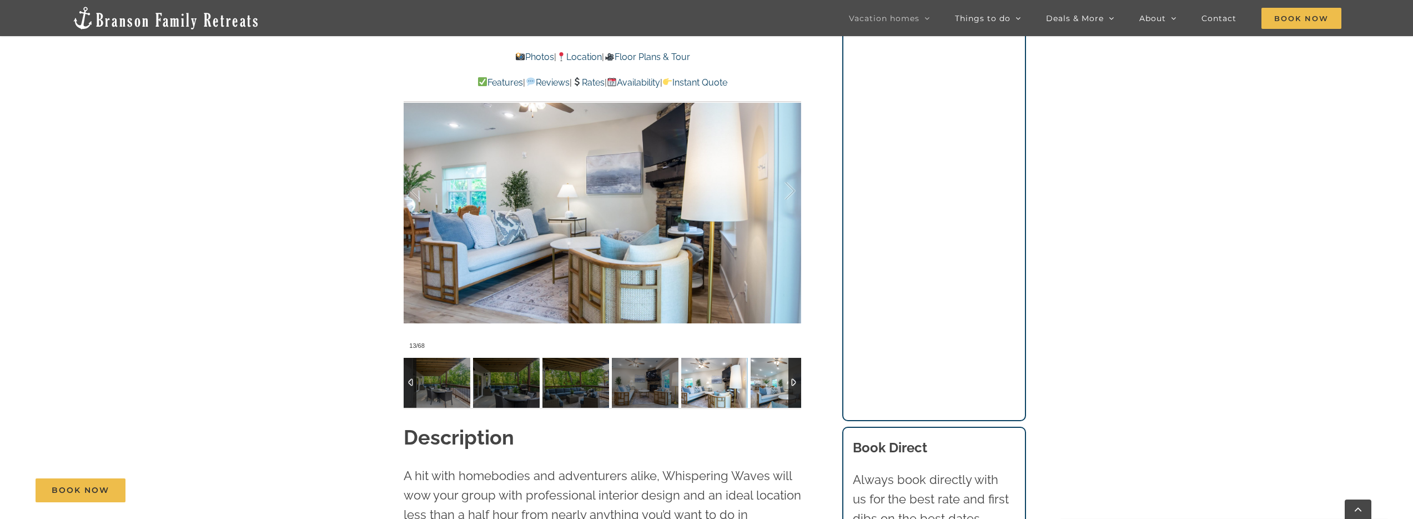
click at [766, 385] on img at bounding box center [784, 383] width 67 height 50
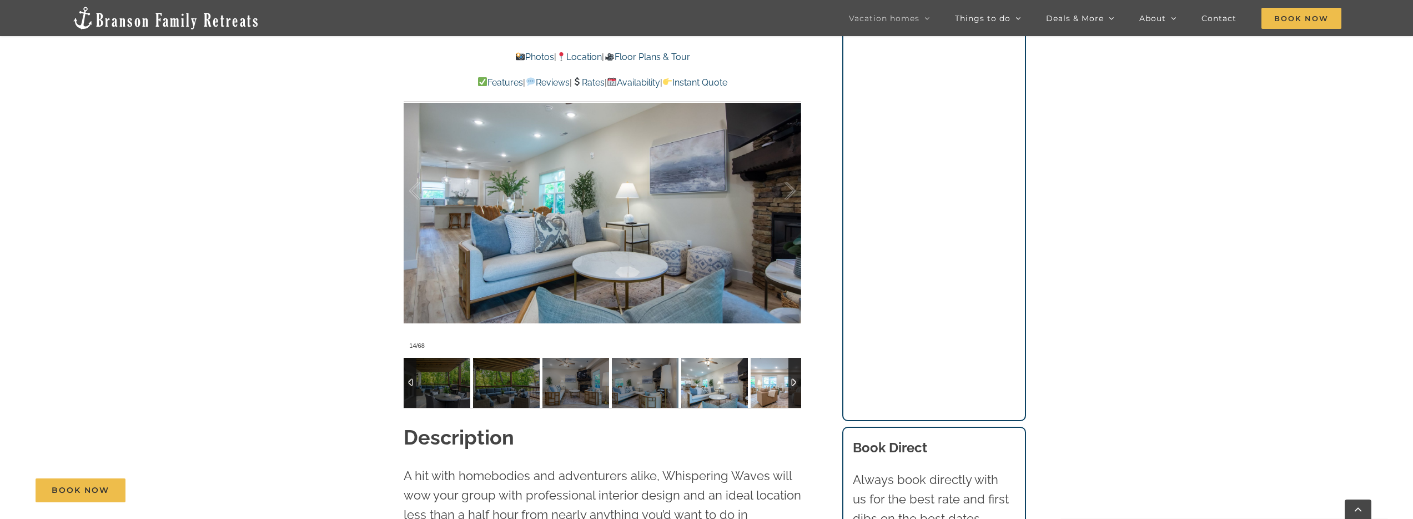
click at [764, 385] on img at bounding box center [784, 383] width 67 height 50
